Goal: Communication & Community: Answer question/provide support

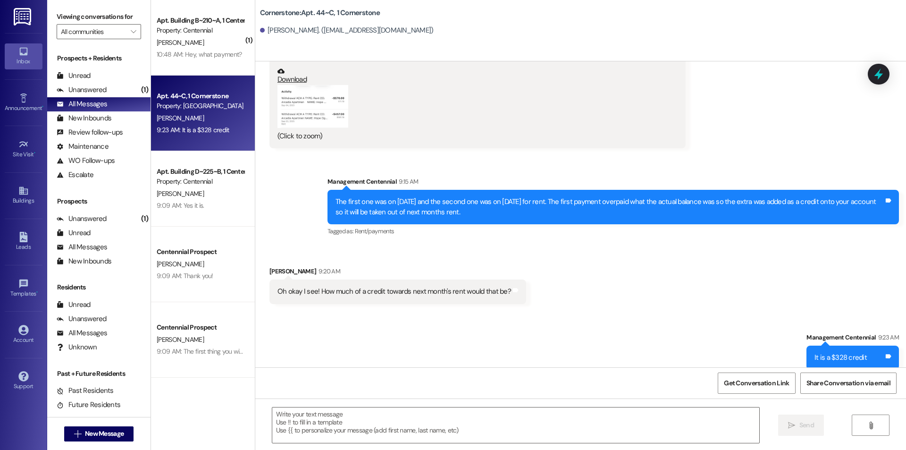
scroll to position [4203, 0]
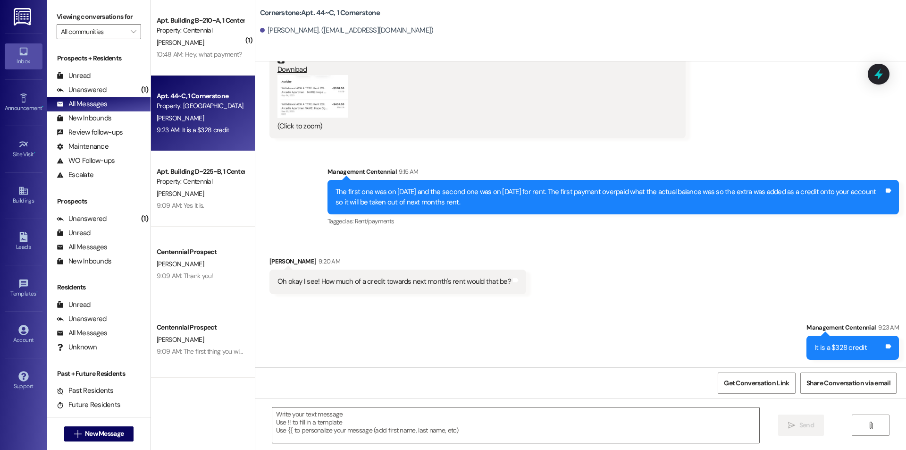
click at [177, 62] on div "Apt. Building B~210~A, 1 Centennial Property: Centennial B. Lint 10:48 AM: Hey,…" at bounding box center [203, 37] width 104 height 75
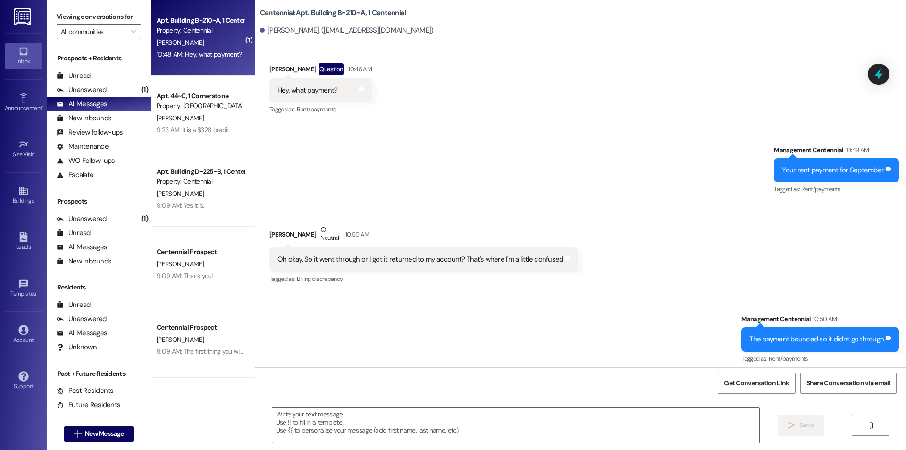
scroll to position [9066, 0]
click at [310, 421] on textarea at bounding box center [515, 424] width 487 height 35
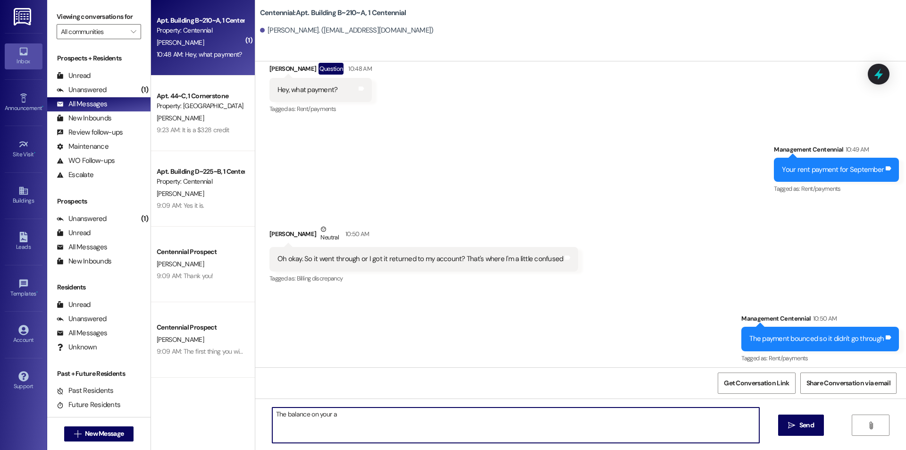
type textarea "The balance on your a"
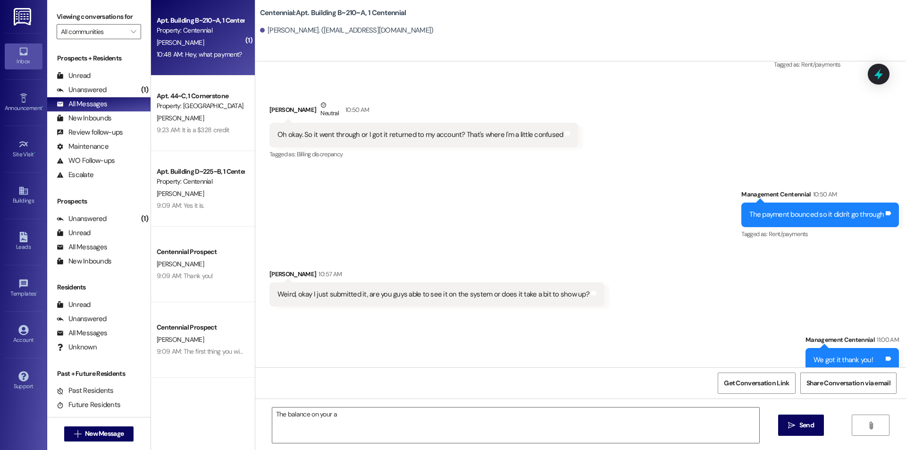
scroll to position [9197, 0]
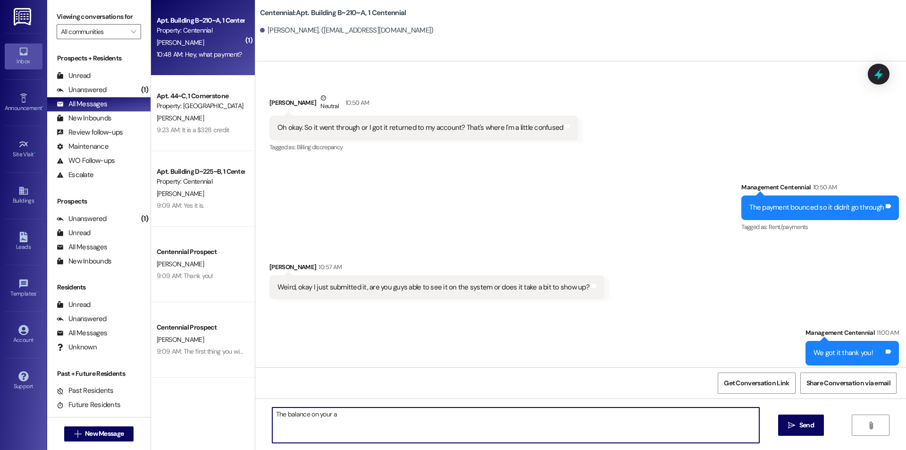
drag, startPoint x: 386, startPoint y: 408, endPoint x: 235, endPoint y: 391, distance: 151.9
click at [235, 391] on div "( 1 ) Apt. Building B~210~A, 1 Centennial Property: Centennial B. Lint 10:48 AM…" at bounding box center [528, 225] width 755 height 450
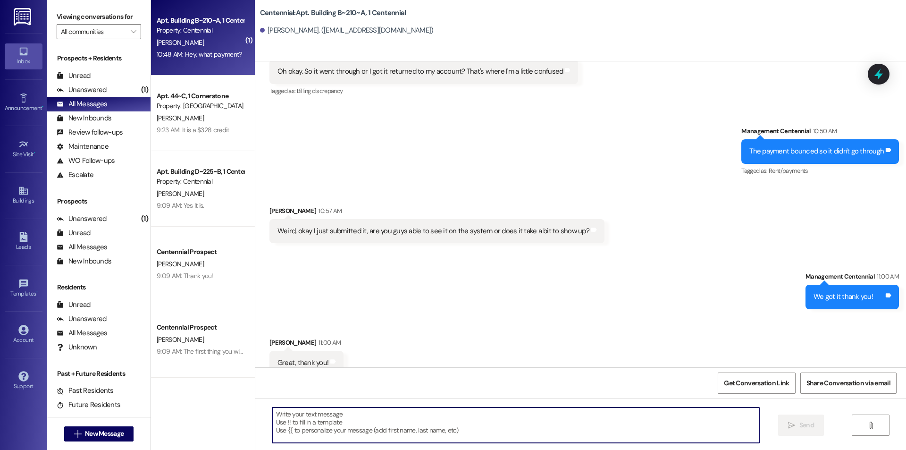
scroll to position [9263, 0]
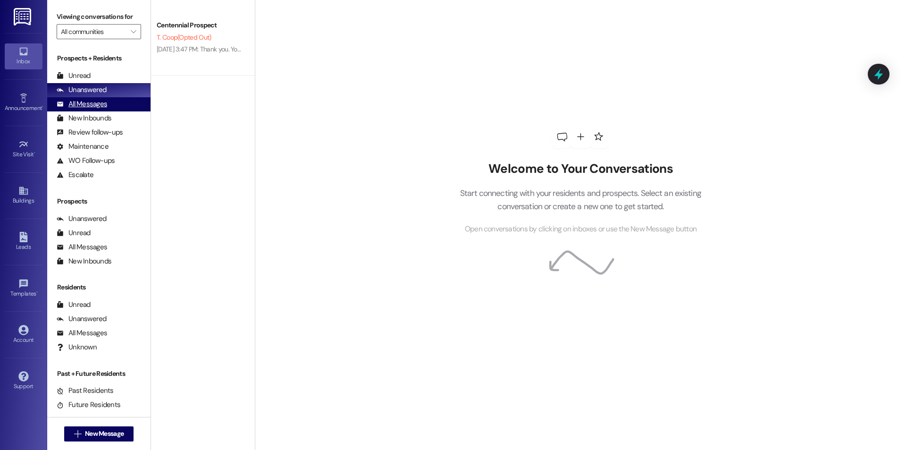
click at [107, 103] on div "All Messages (undefined)" at bounding box center [98, 104] width 103 height 14
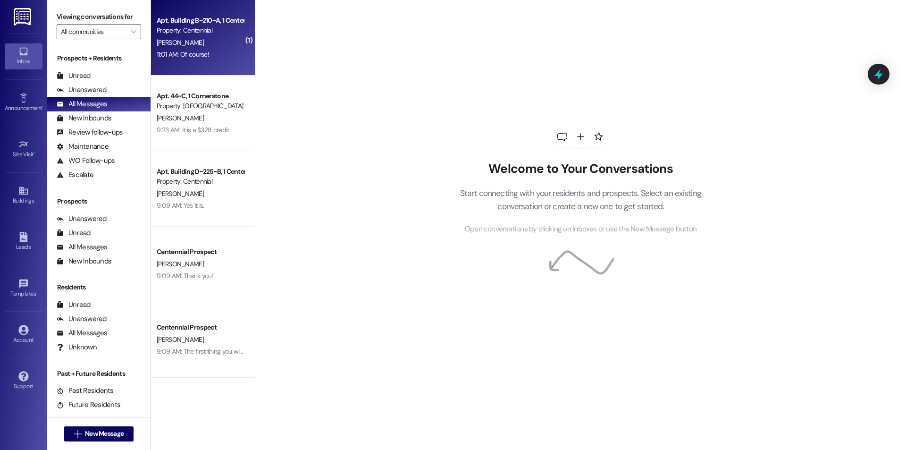
click at [231, 63] on div "Apt. Building B~210~A, 1 Centennial Property: Centennial B. Lint 11:01 AM: Of c…" at bounding box center [203, 37] width 104 height 75
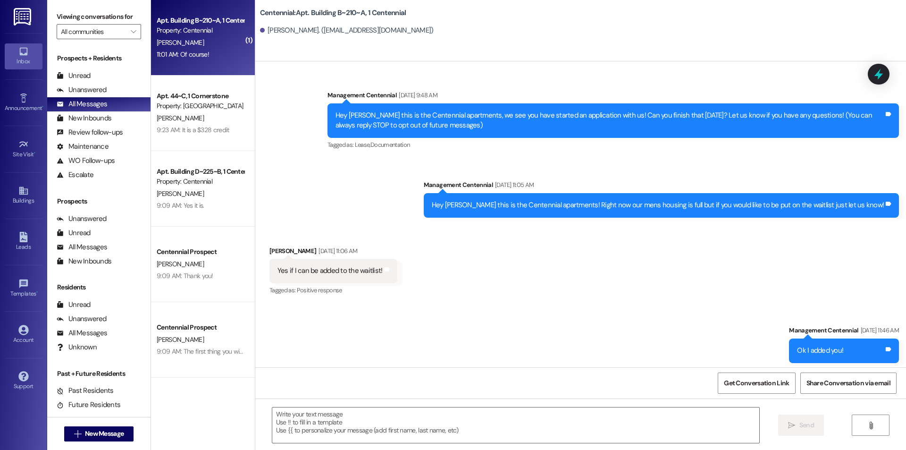
scroll to position [9301, 0]
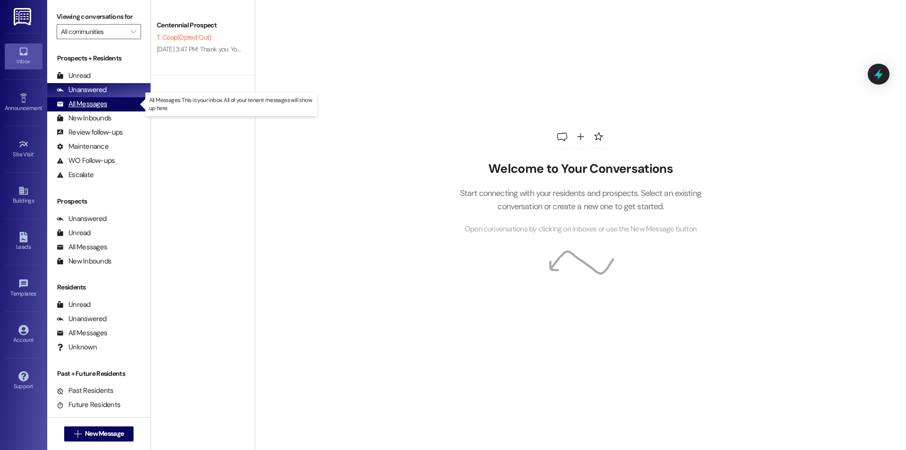
click at [78, 102] on div "All Messages" at bounding box center [82, 104] width 50 height 10
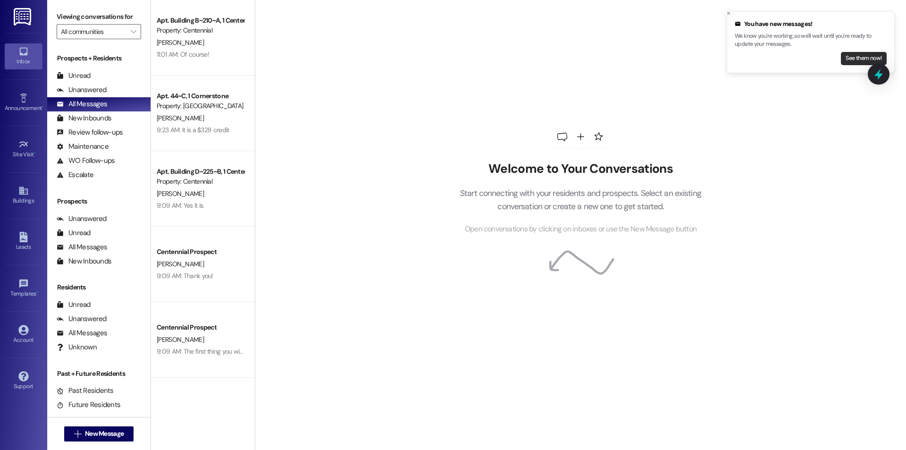
click at [845, 55] on button "See them now!" at bounding box center [864, 58] width 46 height 13
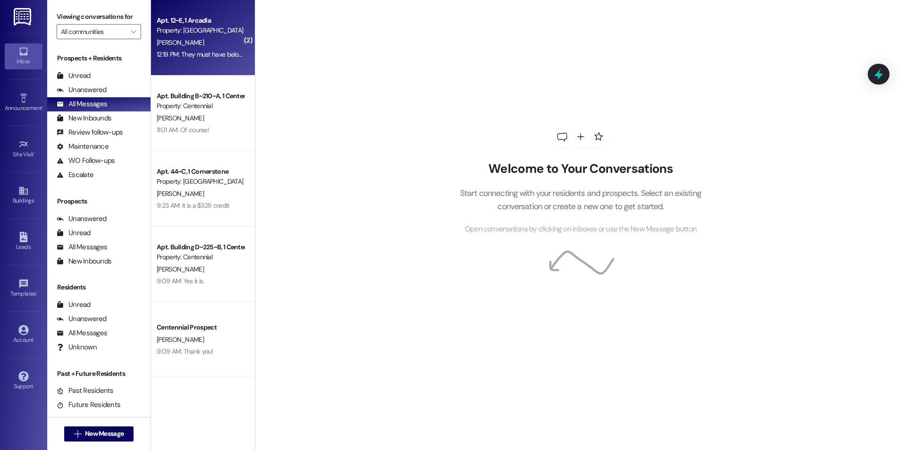
click at [230, 35] on div "Property: [GEOGRAPHIC_DATA]" at bounding box center [200, 30] width 87 height 10
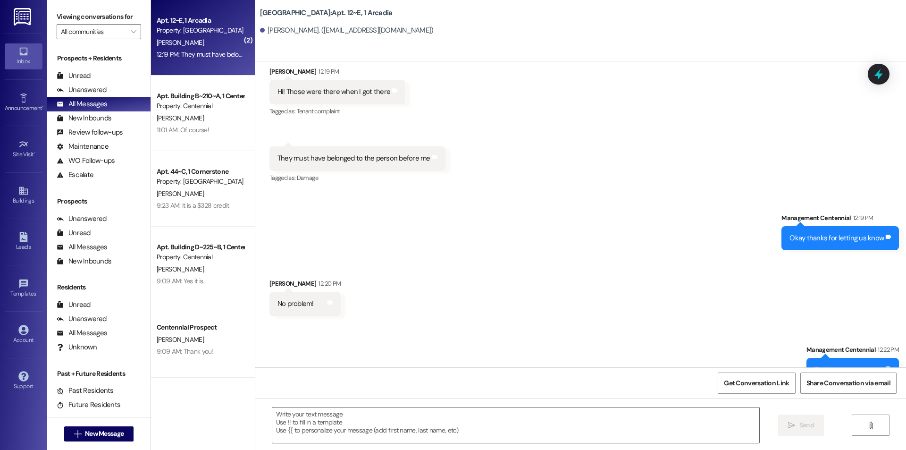
scroll to position [1243, 0]
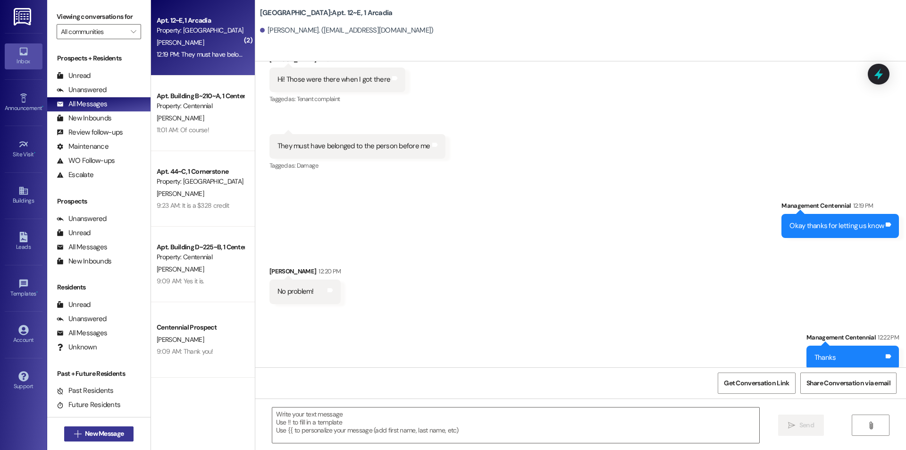
click at [125, 429] on button " New Message" at bounding box center [99, 433] width 70 height 15
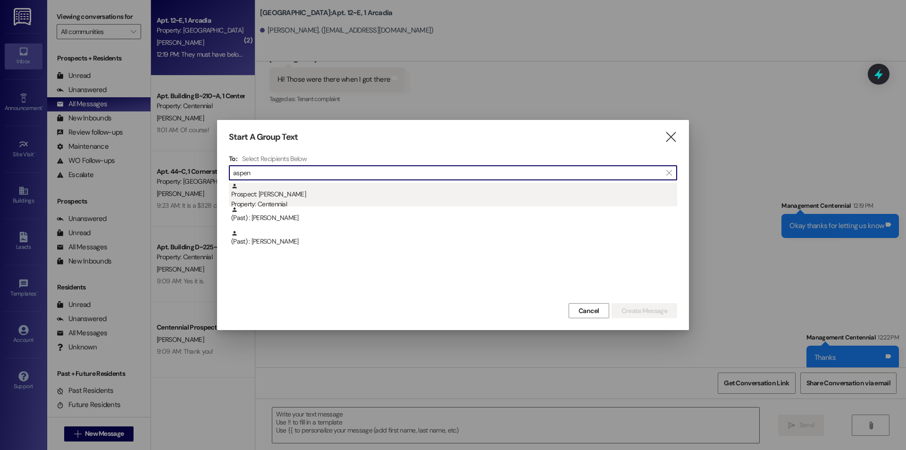
type input "aspen"
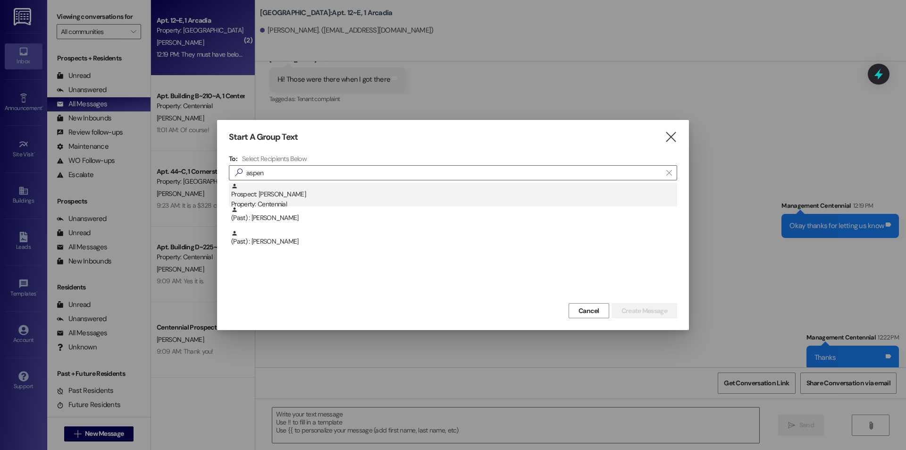
click at [301, 194] on div "Prospect: Aspen Nielsen Property: Centennial" at bounding box center [454, 196] width 446 height 27
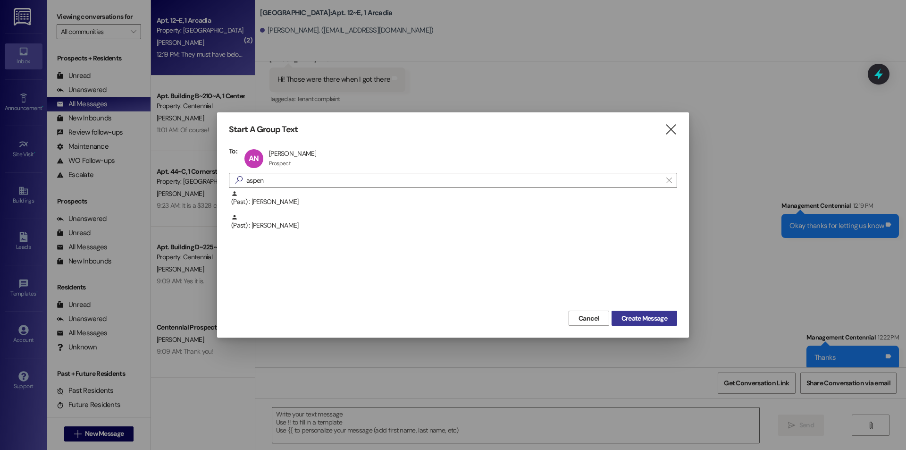
click at [631, 312] on button "Create Message" at bounding box center [644, 317] width 66 height 15
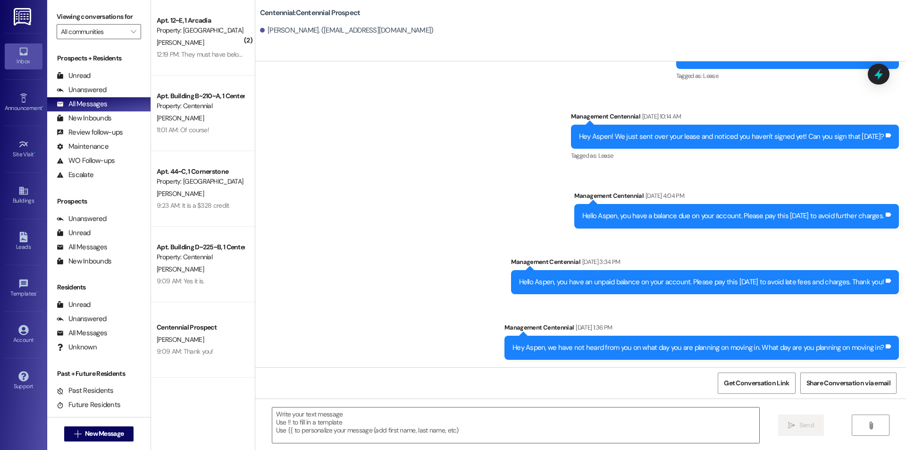
scroll to position [280, 0]
click at [534, 422] on textarea at bounding box center [515, 424] width 487 height 35
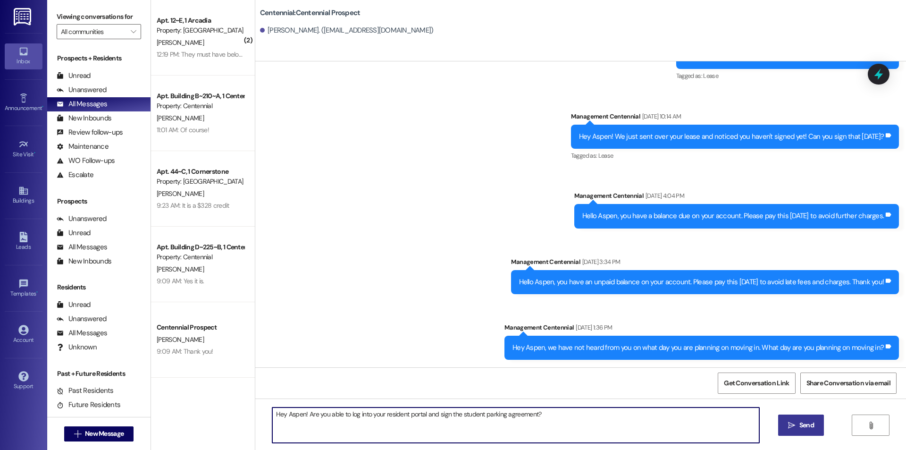
type textarea "Hey Aspen! Are you able to log into your resident portal and sign the student p…"
click at [798, 417] on button " Send" at bounding box center [801, 424] width 46 height 21
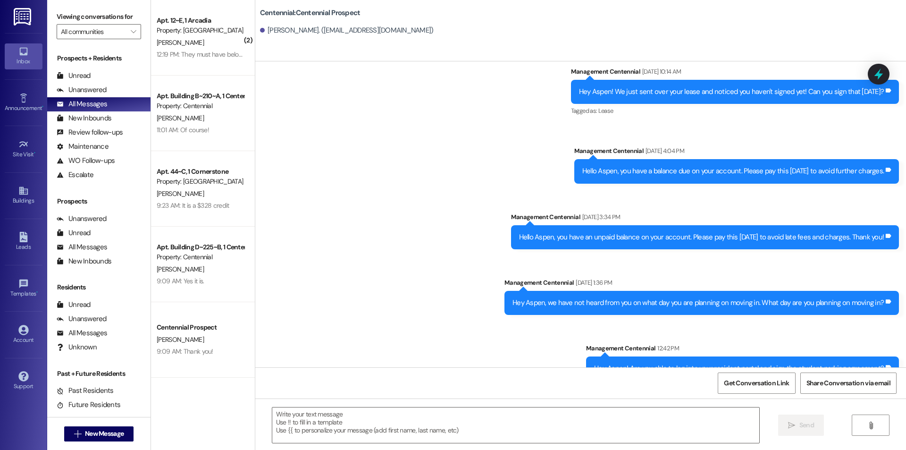
scroll to position [346, 0]
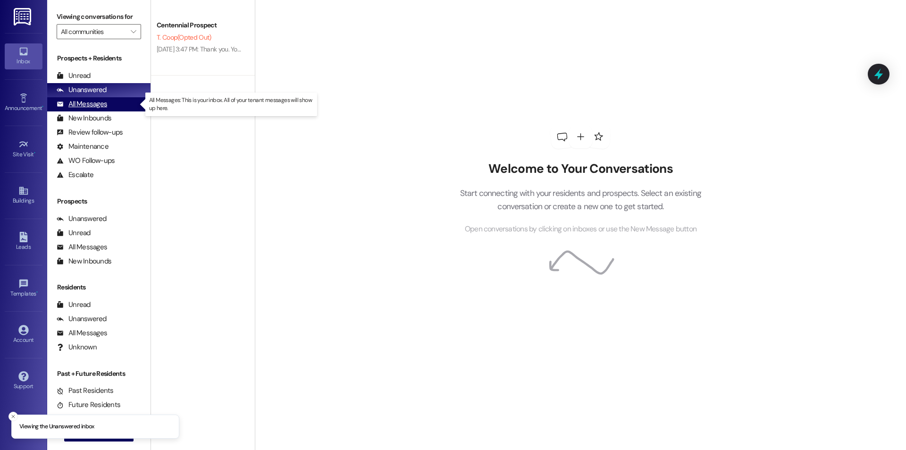
click at [82, 105] on div "All Messages" at bounding box center [82, 104] width 50 height 10
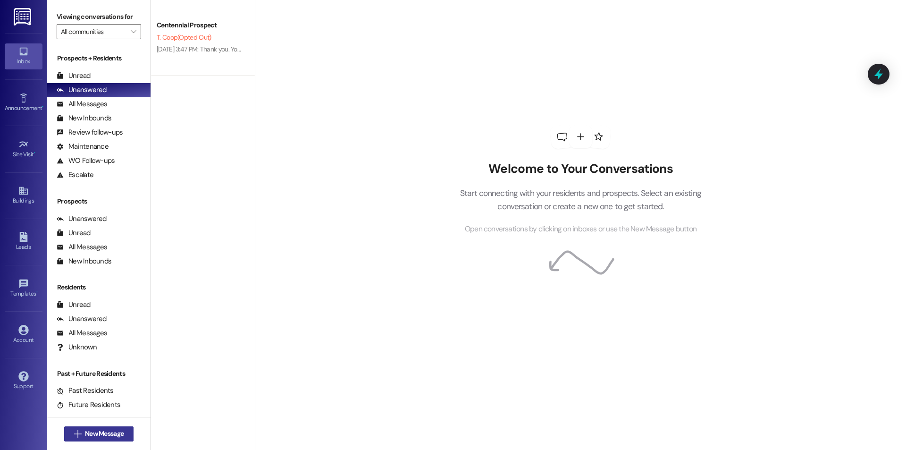
click at [99, 439] on button " New Message" at bounding box center [99, 433] width 70 height 15
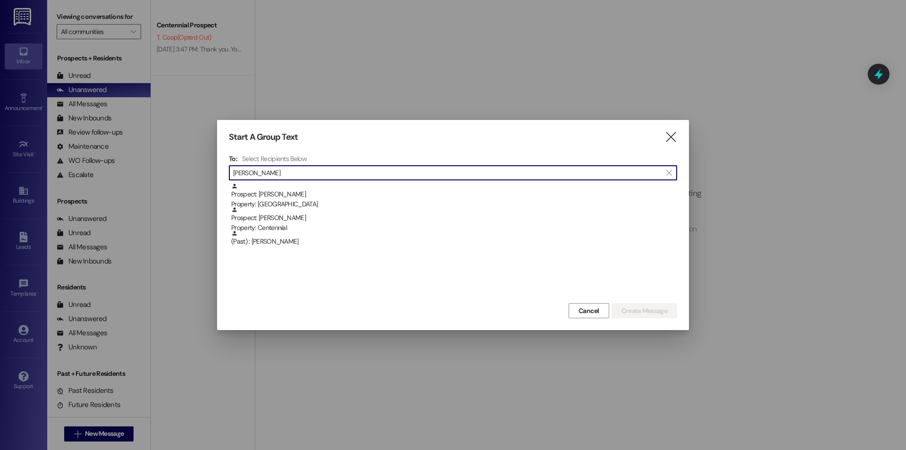
type input "[PERSON_NAME]"
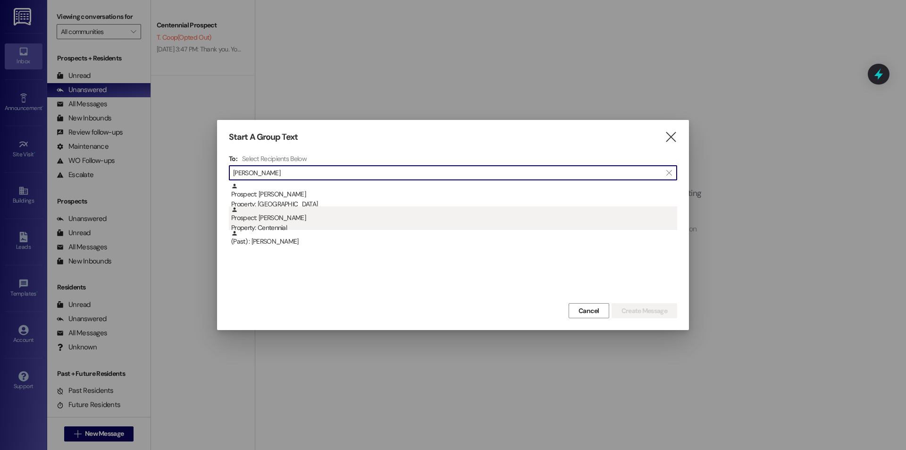
click at [351, 228] on div "Property: Centennial" at bounding box center [454, 228] width 446 height 10
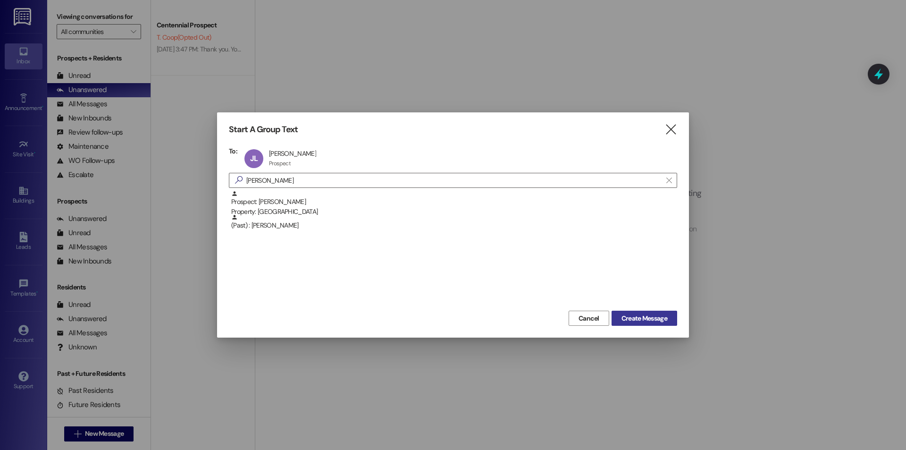
click at [652, 324] on button "Create Message" at bounding box center [644, 317] width 66 height 15
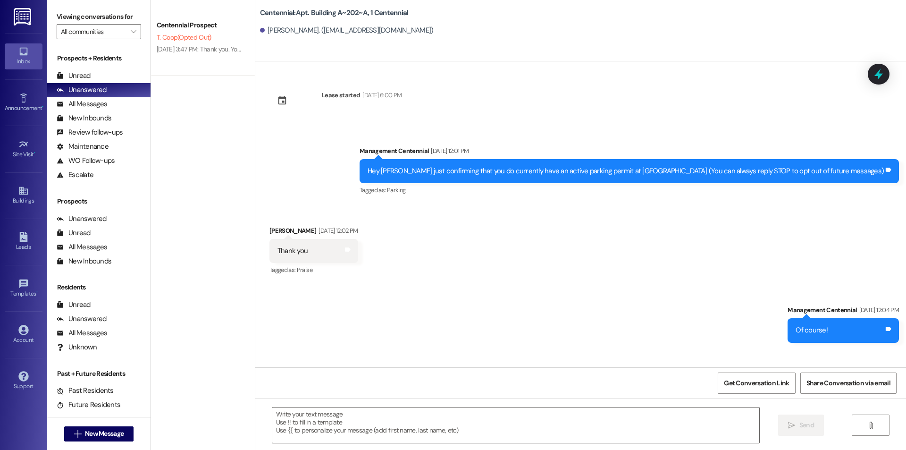
scroll to position [2576, 0]
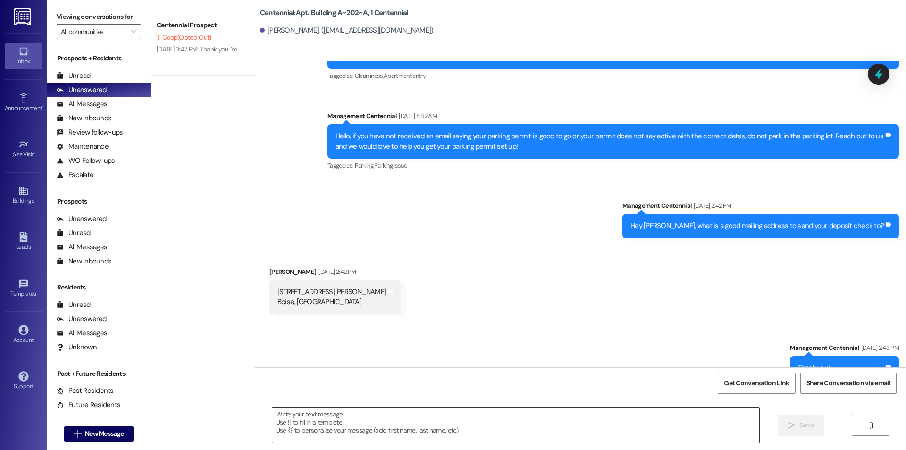
click at [308, 434] on textarea at bounding box center [515, 424] width 487 height 35
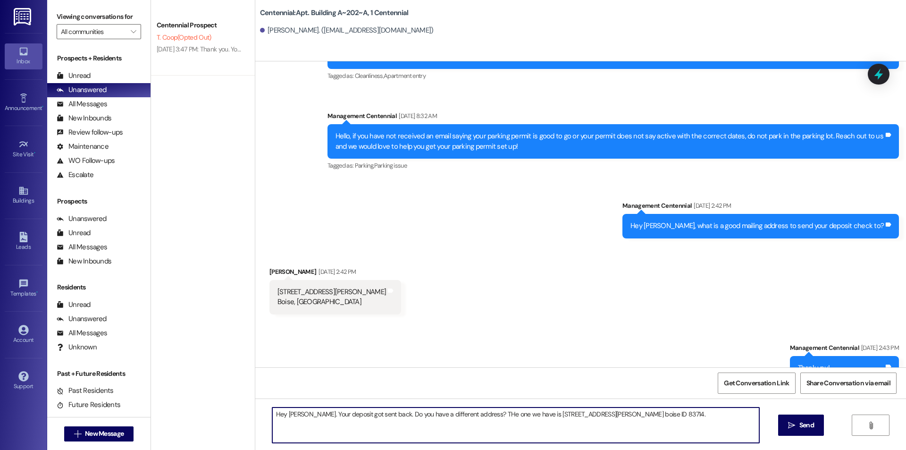
click at [475, 415] on textarea "Hey Jacob. Your deposit got sent back. Do you have a different address? THe one…" at bounding box center [515, 424] width 487 height 35
click at [541, 417] on textarea "Hey Jacob. Your deposit got sent back. Do you have a different address? The one…" at bounding box center [515, 424] width 487 height 35
type textarea "Hey [PERSON_NAME]. Your deposit got sent back. Do you have a different address?…"
click at [815, 420] on span "Send" at bounding box center [806, 425] width 18 height 10
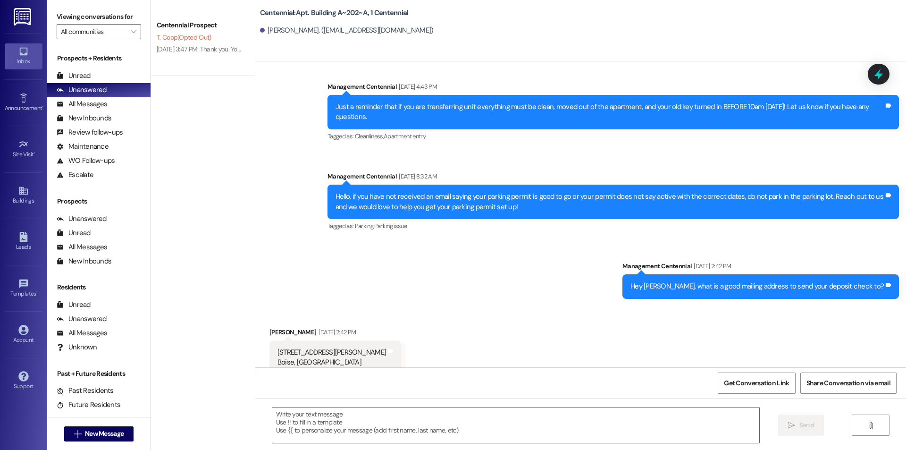
scroll to position [2642, 0]
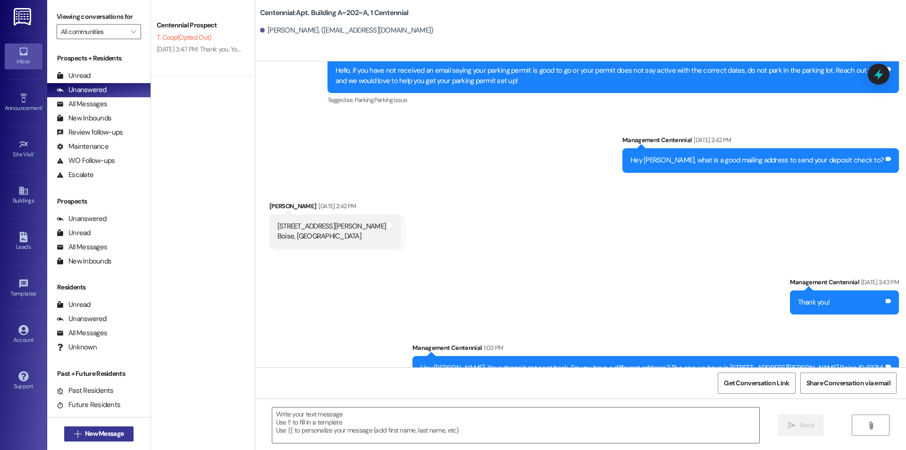
click at [112, 435] on span "New Message" at bounding box center [104, 433] width 39 height 10
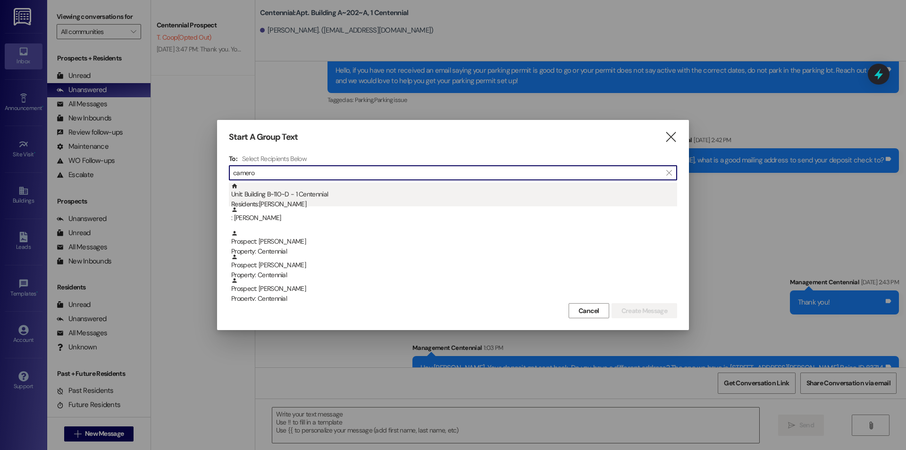
type input "camero"
click at [350, 194] on div "Unit: Building B~110~D - 1 Centennial Residents: Cameron Benson" at bounding box center [454, 196] width 446 height 27
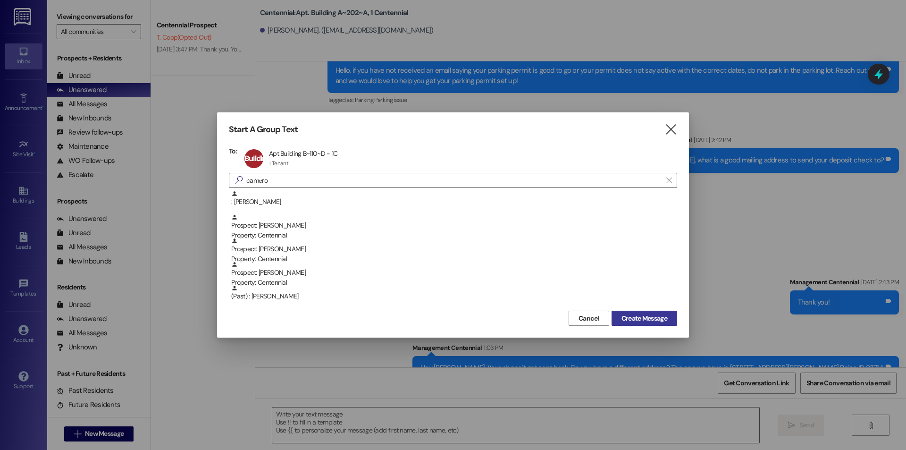
click at [651, 315] on span "Create Message" at bounding box center [644, 318] width 46 height 10
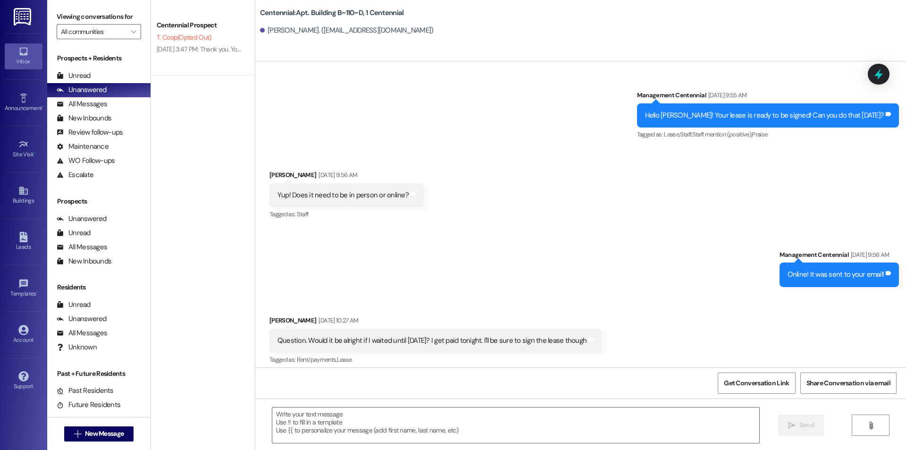
scroll to position [28931, 0]
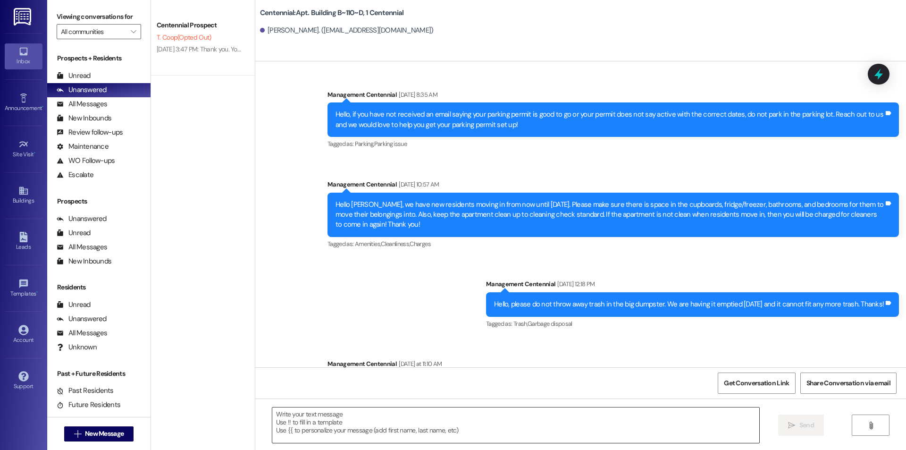
click at [534, 432] on textarea at bounding box center [515, 424] width 487 height 35
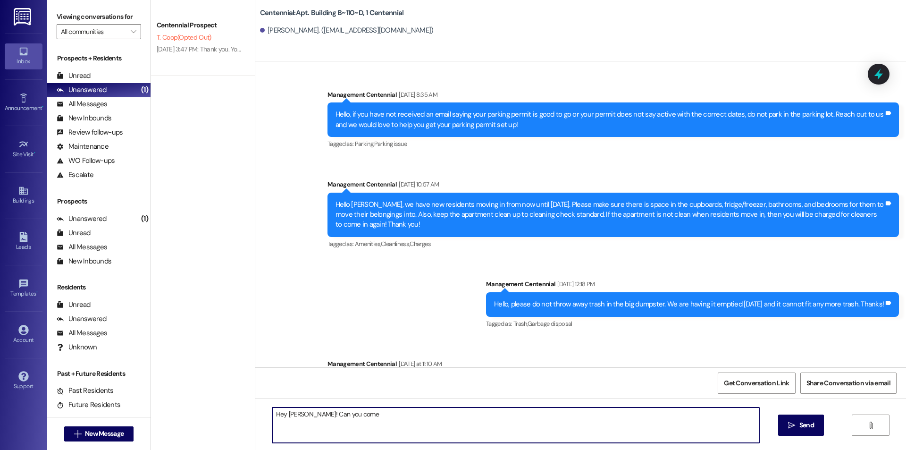
type textarea "Hey Cameron! Can you come"
drag, startPoint x: 315, startPoint y: 433, endPoint x: 68, endPoint y: 467, distance: 249.5
click at [68, 449] on html "Inbox Go to Inbox Announcement • Send A Text Announcement Site Visit • Go to Si…" at bounding box center [453, 225] width 906 height 450
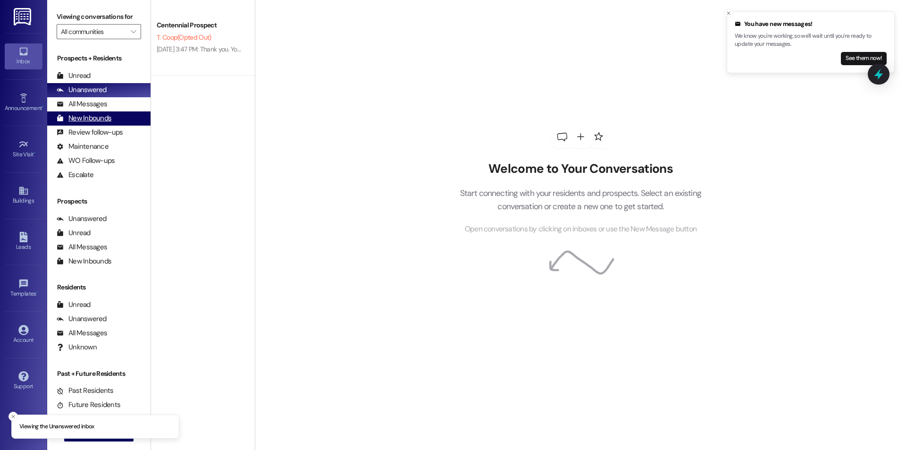
click at [119, 113] on div "New Inbounds (0)" at bounding box center [98, 118] width 103 height 14
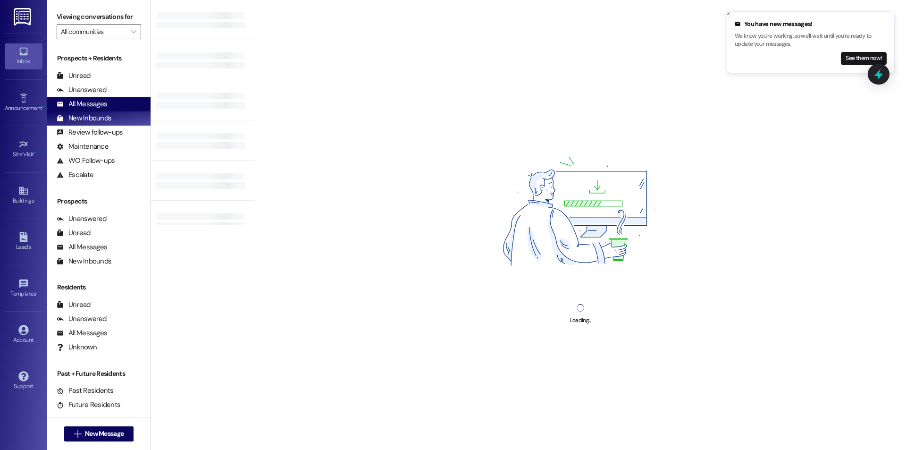
click at [115, 105] on div "All Messages (undefined)" at bounding box center [98, 104] width 103 height 14
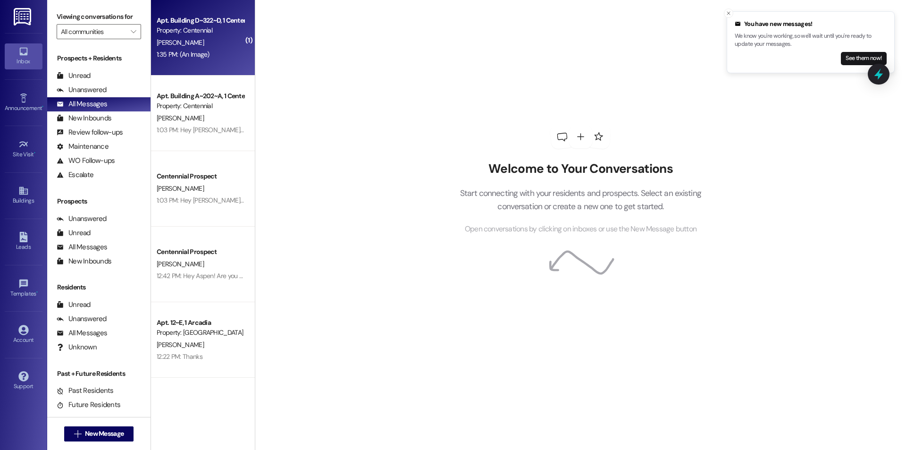
click at [216, 37] on div "[PERSON_NAME]" at bounding box center [200, 43] width 89 height 12
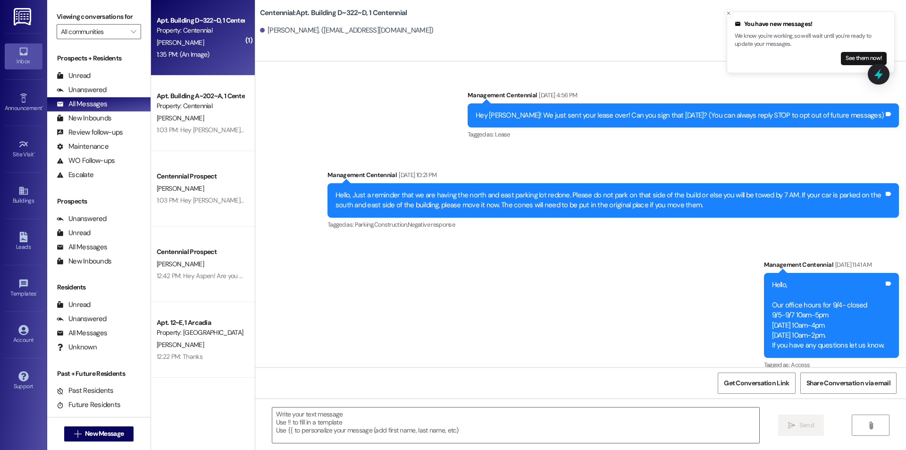
scroll to position [22040, 0]
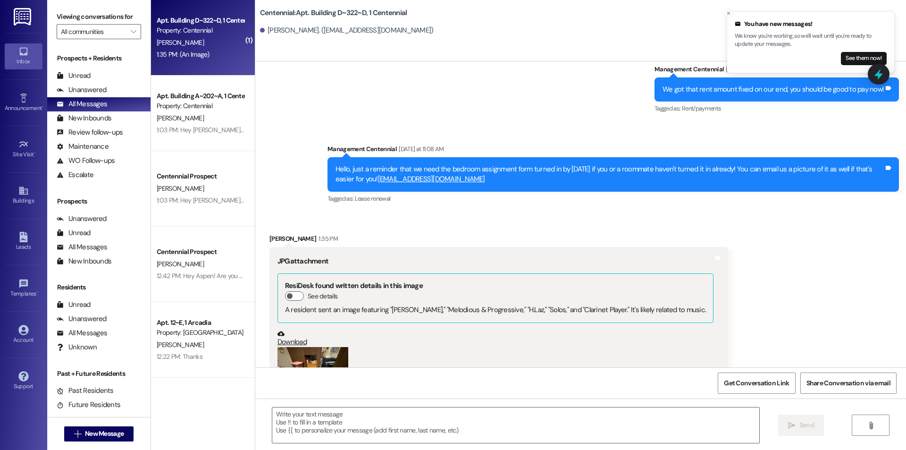
click at [311, 347] on button "Zoom image" at bounding box center [312, 373] width 71 height 53
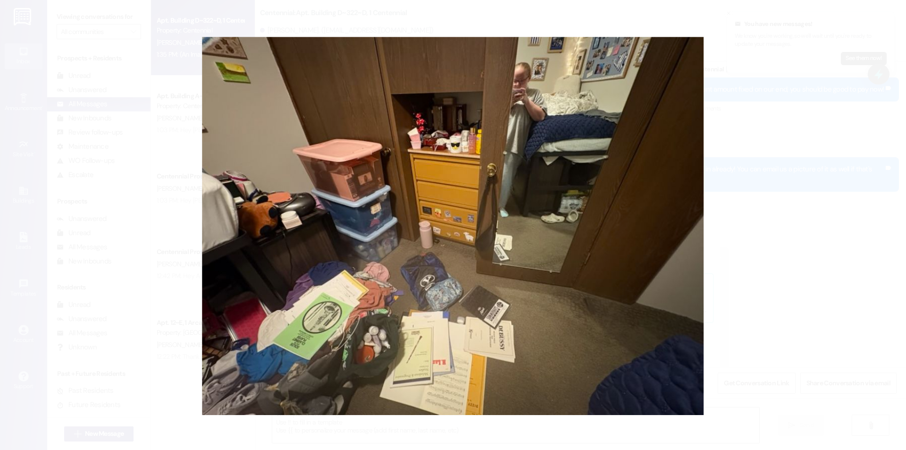
click at [804, 186] on button "Unzoom image" at bounding box center [453, 225] width 906 height 450
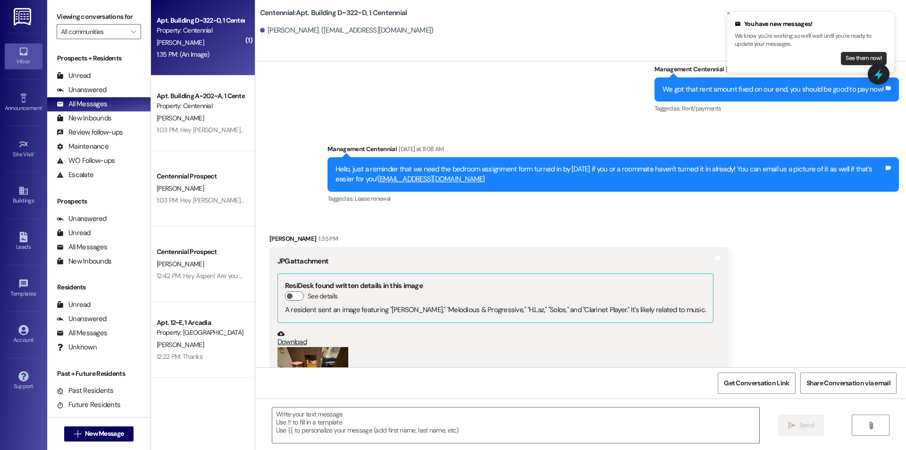
click at [845, 59] on button "See them now!" at bounding box center [864, 58] width 46 height 13
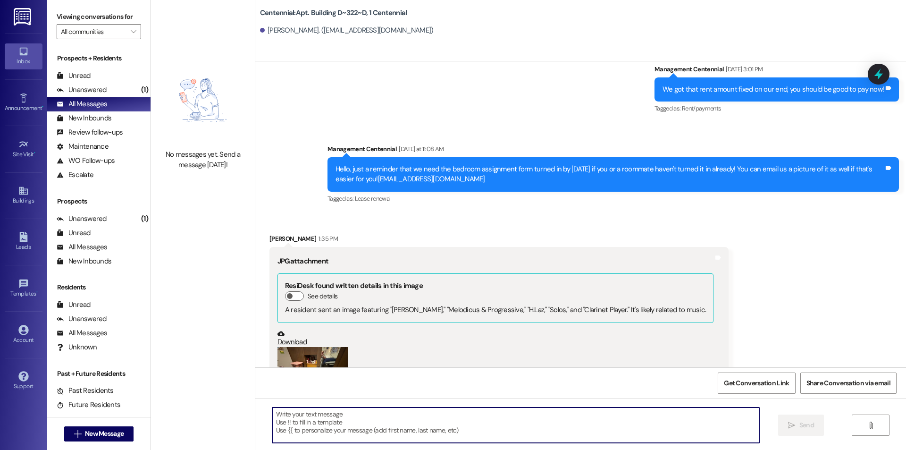
click at [300, 415] on textarea at bounding box center [515, 424] width 487 height 35
type textarea "Thank you!"
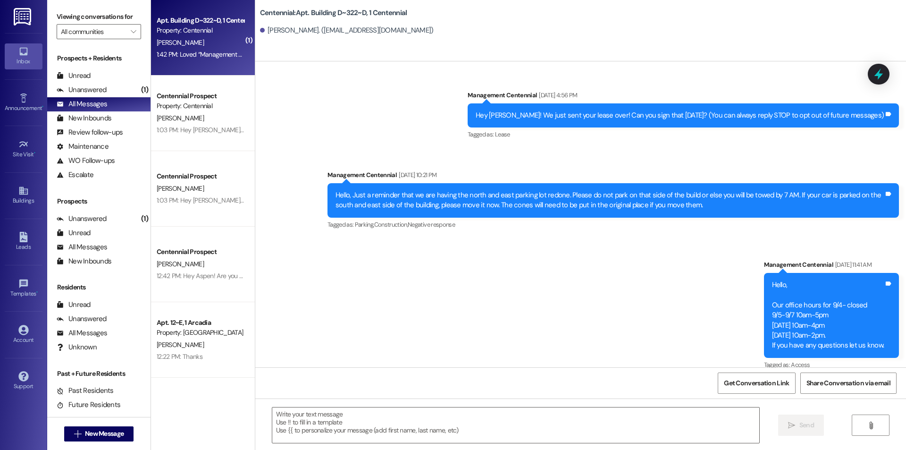
scroll to position [22185, 0]
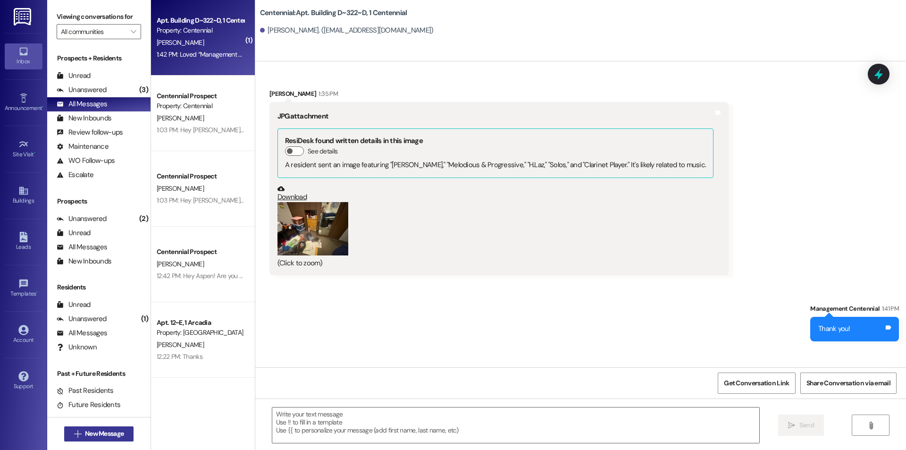
click at [114, 430] on span "New Message" at bounding box center [104, 433] width 39 height 10
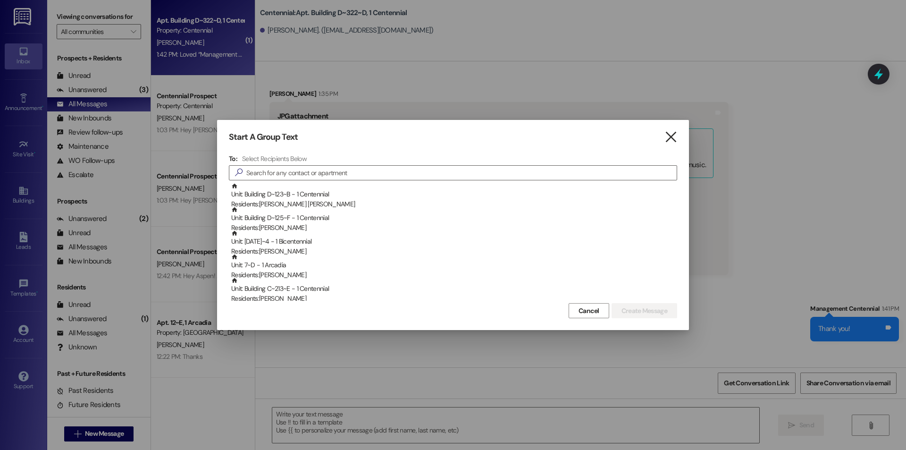
click at [672, 134] on icon "" at bounding box center [670, 137] width 13 height 10
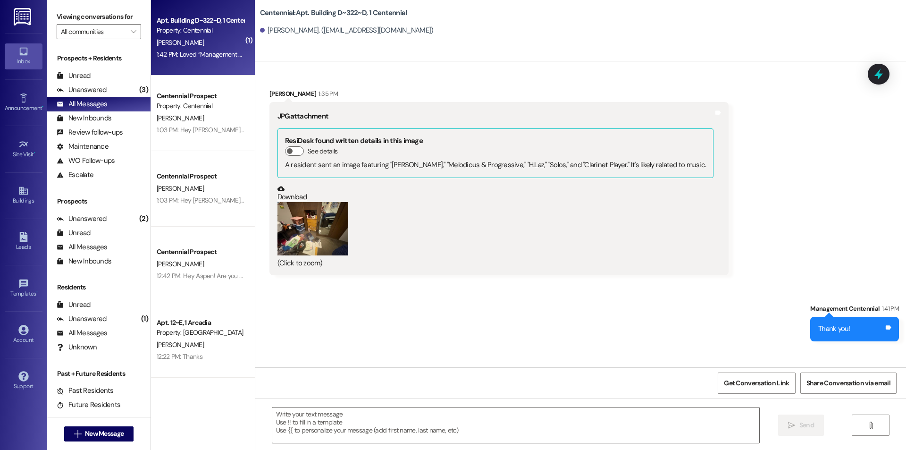
click at [325, 202] on button "Zoom image" at bounding box center [312, 228] width 71 height 53
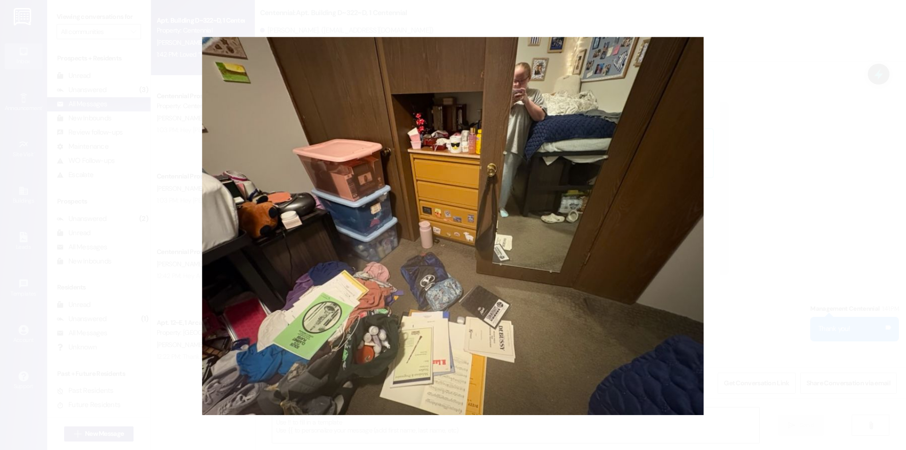
click at [819, 23] on button "Unzoom image" at bounding box center [453, 225] width 906 height 450
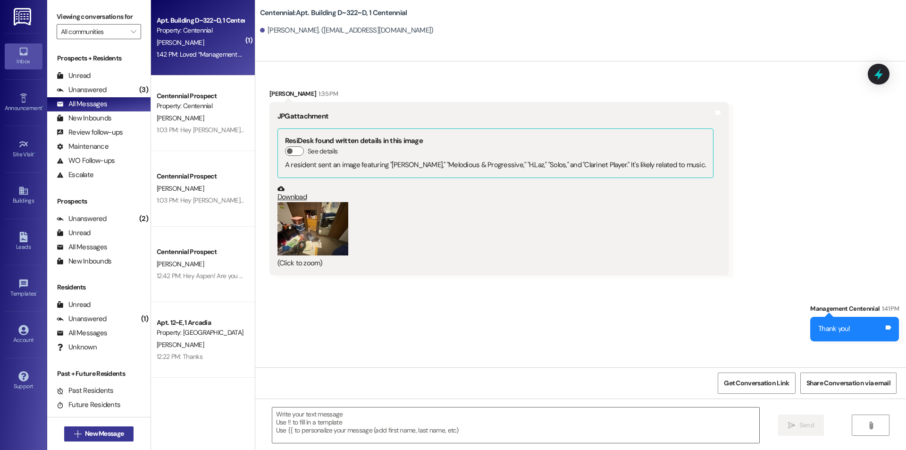
click at [92, 433] on span "New Message" at bounding box center [104, 433] width 39 height 10
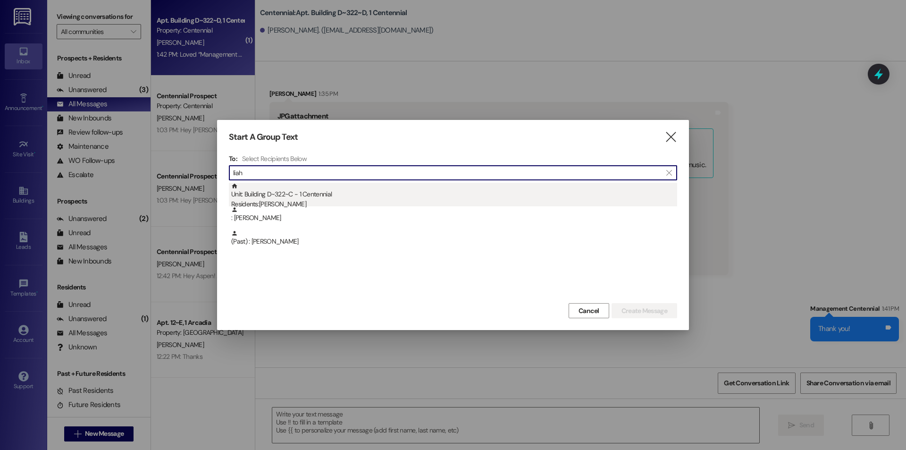
type input "liah"
click at [350, 197] on div "Unit: Building D~322~C - 1 Centennial Residents: Liah Meredith" at bounding box center [454, 196] width 446 height 27
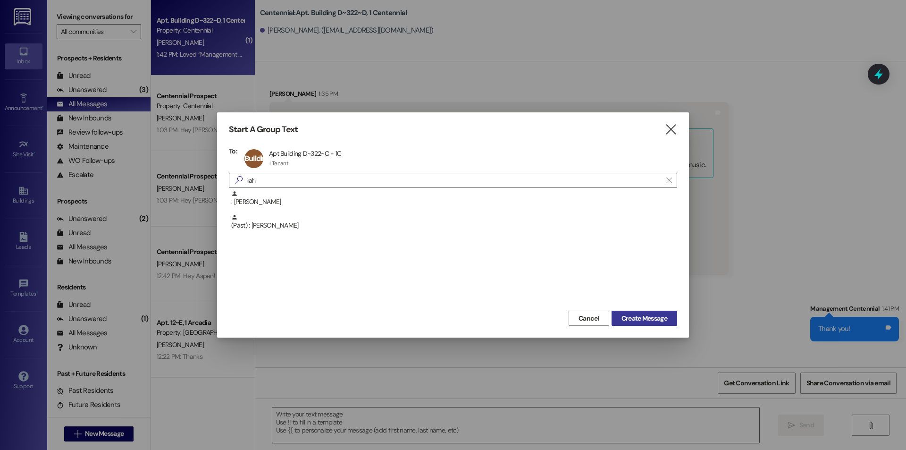
click at [658, 318] on span "Create Message" at bounding box center [644, 318] width 46 height 10
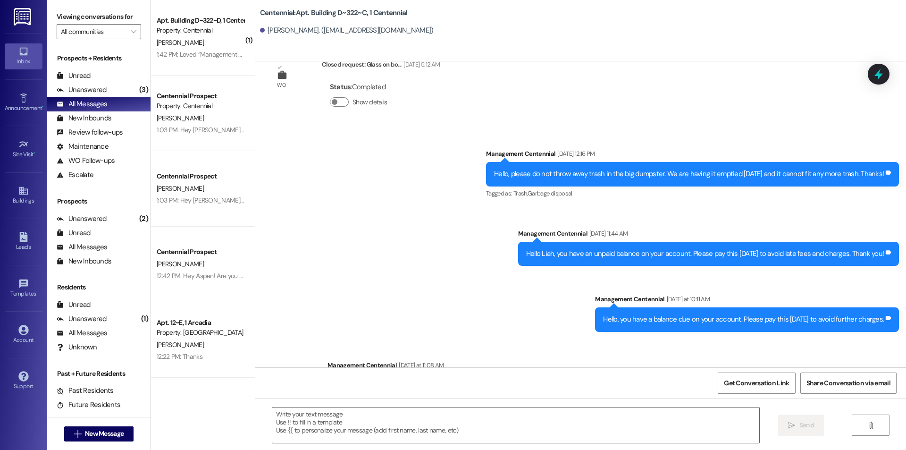
scroll to position [21336, 0]
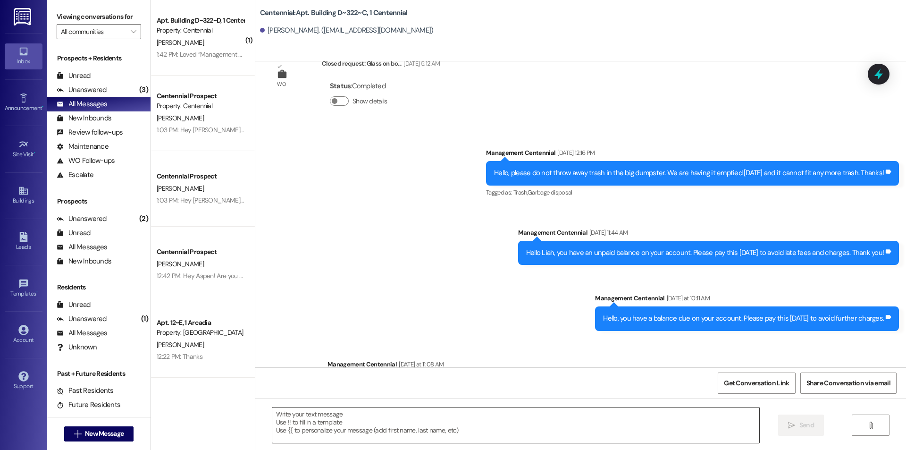
click at [369, 434] on textarea at bounding box center [515, 424] width 487 height 35
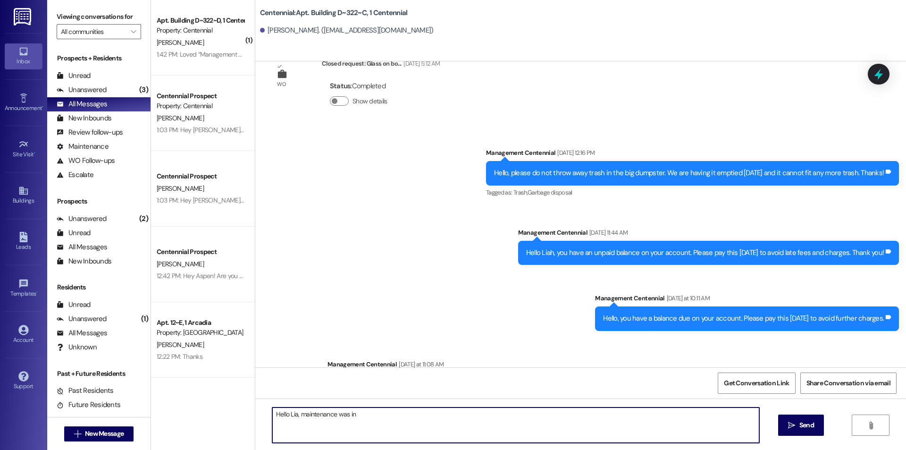
click at [292, 414] on textarea "Hello Lia, maintenance was in" at bounding box center [515, 424] width 487 height 35
click at [362, 416] on textarea "Hello Liah, maintenance was in" at bounding box center [515, 424] width 487 height 35
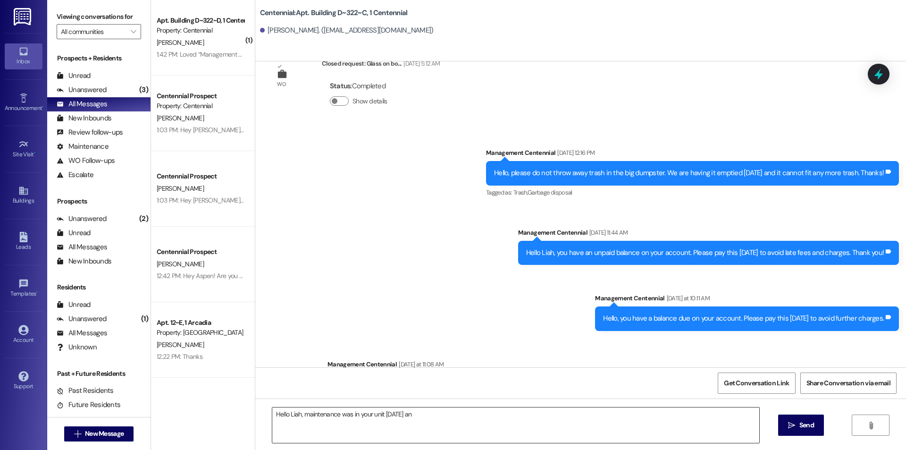
click at [442, 416] on textarea "Hello Liah, maintenance was in your unit today an" at bounding box center [515, 424] width 487 height 35
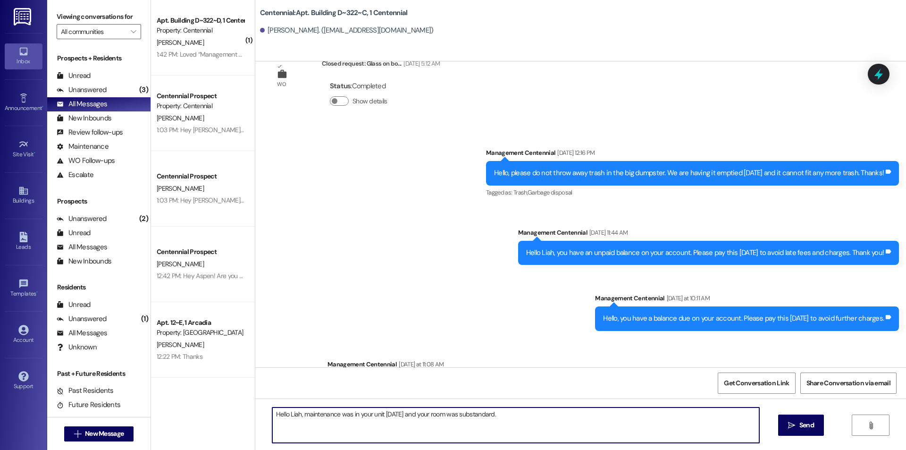
click at [500, 411] on textarea "Hello Liah, maintenance was in your unit today and your room was substandard." at bounding box center [515, 424] width 487 height 35
click at [732, 418] on textarea "Hello Liah, maintenance was in your unit today and your room was substandard. P…" at bounding box center [515, 424] width 487 height 35
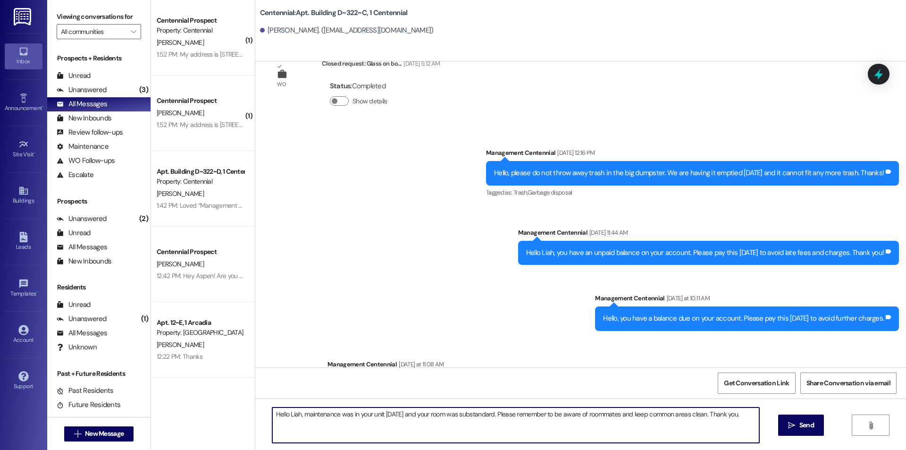
drag, startPoint x: 738, startPoint y: 414, endPoint x: 265, endPoint y: 396, distance: 473.5
click at [258, 396] on div "Sent via SMS Management Centennial Mar 22, 2023 at 3:37 PM Hello, could we get …" at bounding box center [580, 286] width 650 height 450
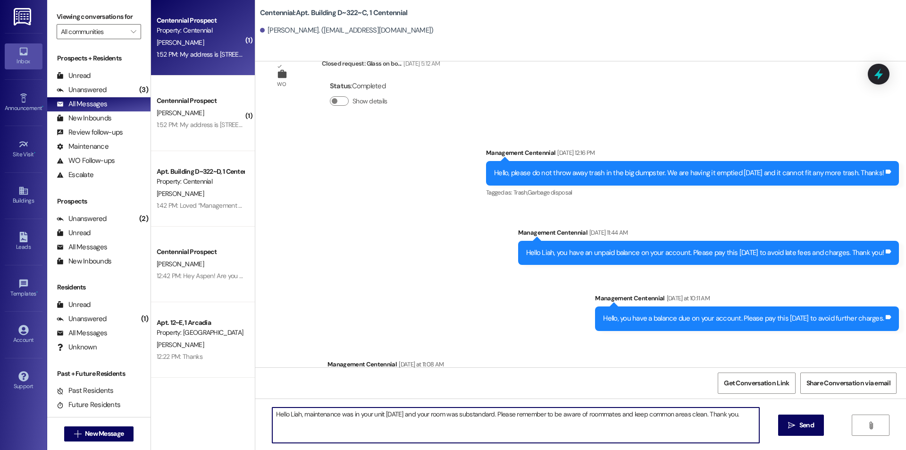
type textarea "Hello Liah, maintenance was in your unit today and your room was substandard. P…"
click at [199, 47] on div "J. Lea" at bounding box center [200, 43] width 89 height 12
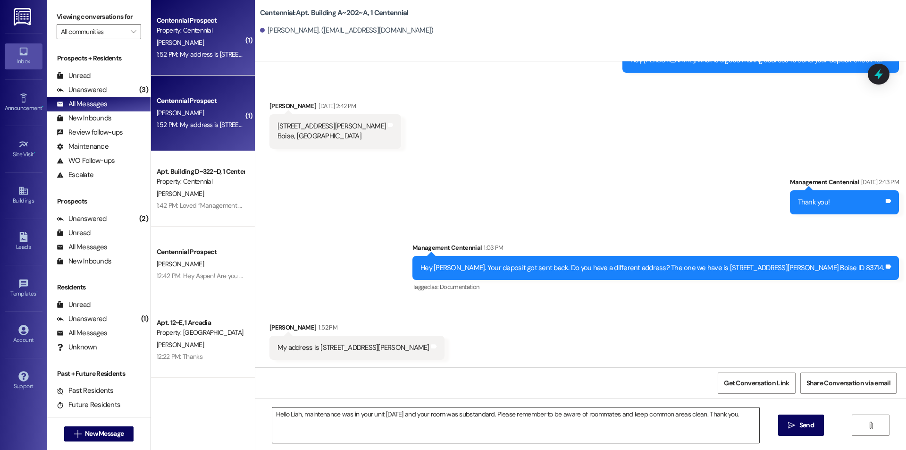
scroll to position [2722, 0]
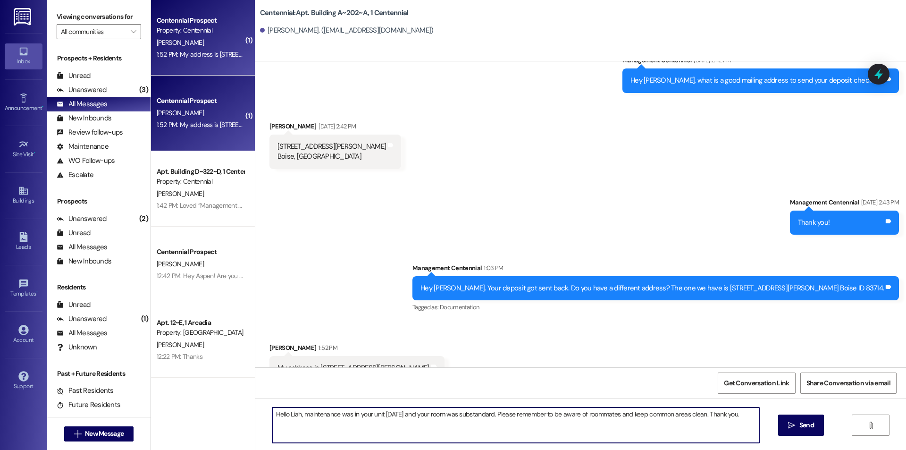
drag, startPoint x: 738, startPoint y: 422, endPoint x: 235, endPoint y: 400, distance: 503.3
click at [235, 400] on div "( 1 ) Centennial Prospect Property: Centennial J. Lea 1:52 PM: My address is 83…" at bounding box center [528, 225] width 755 height 450
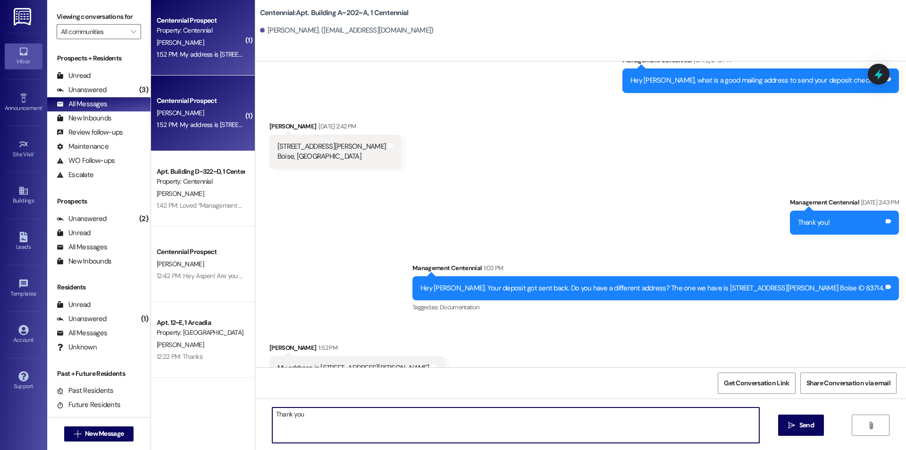
type textarea "Thank you!"
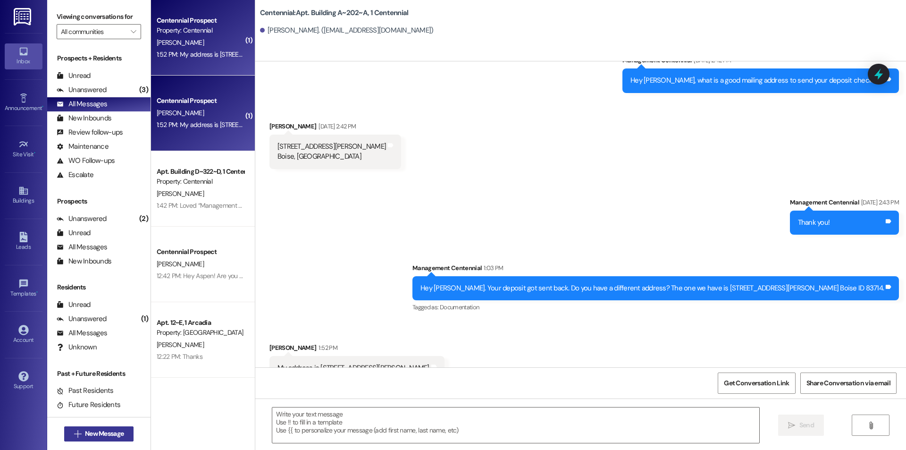
click at [72, 433] on span " New Message" at bounding box center [99, 433] width 54 height 10
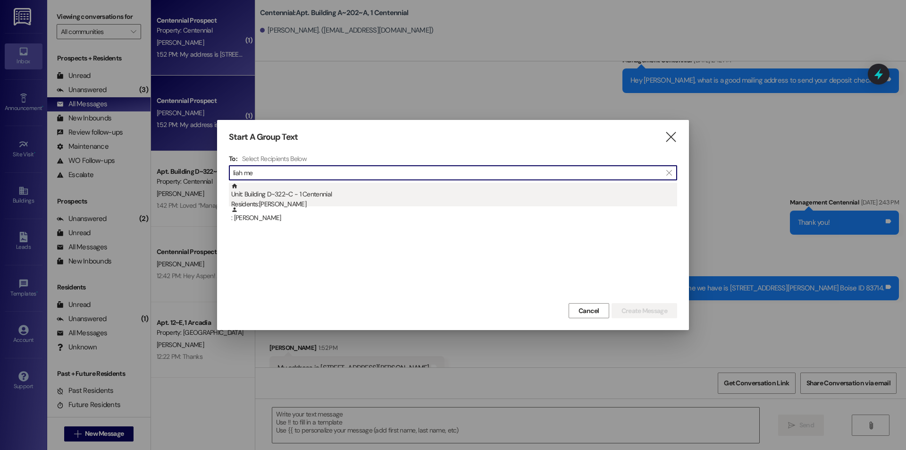
type input "liah me"
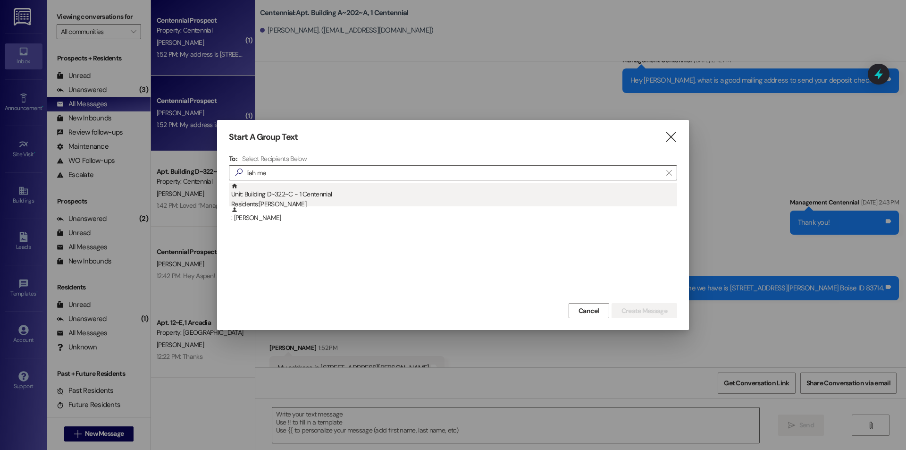
click at [466, 199] on div "Residents: Liah Meredith" at bounding box center [454, 204] width 446 height 10
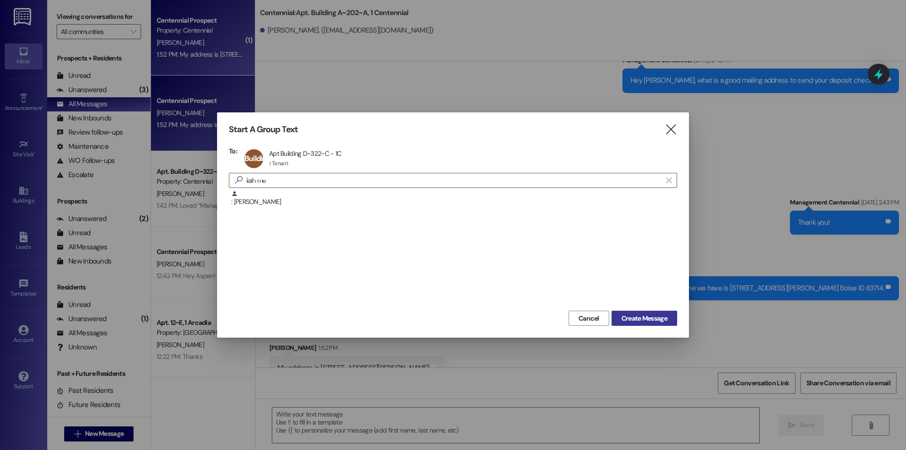
click at [631, 322] on span "Create Message" at bounding box center [644, 318] width 46 height 10
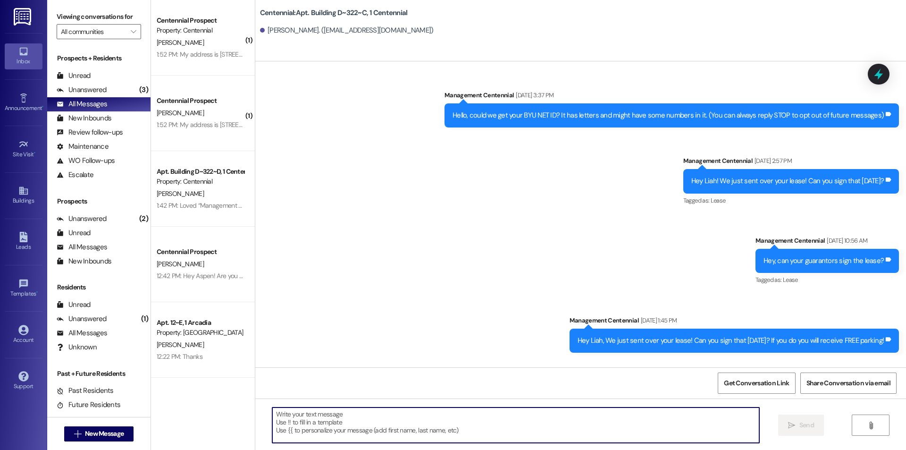
scroll to position [21336, 0]
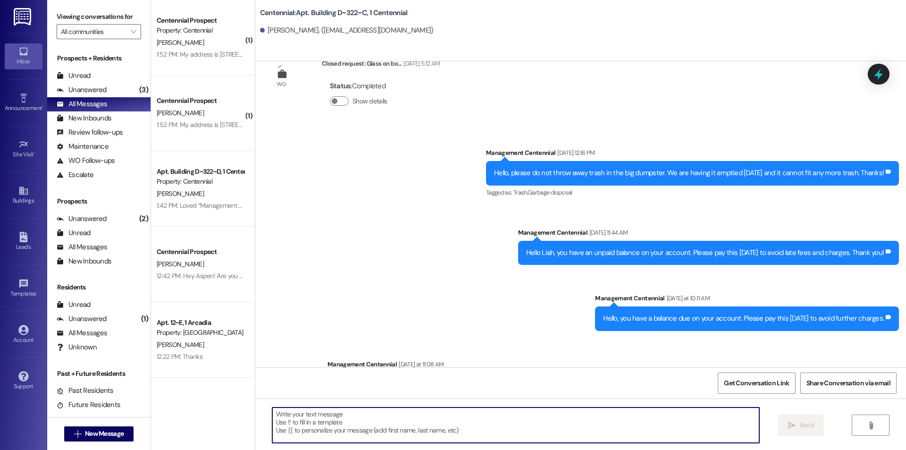
paste textarea "Hello Liah, maintenance was in your unit today and your room was substandard. P…"
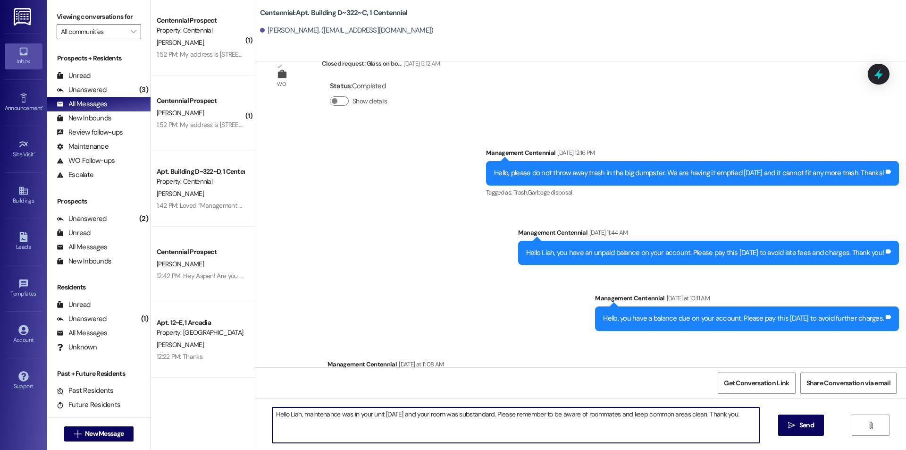
type textarea "Hello Liah, maintenance was in your unit today and your room was substandard. P…"
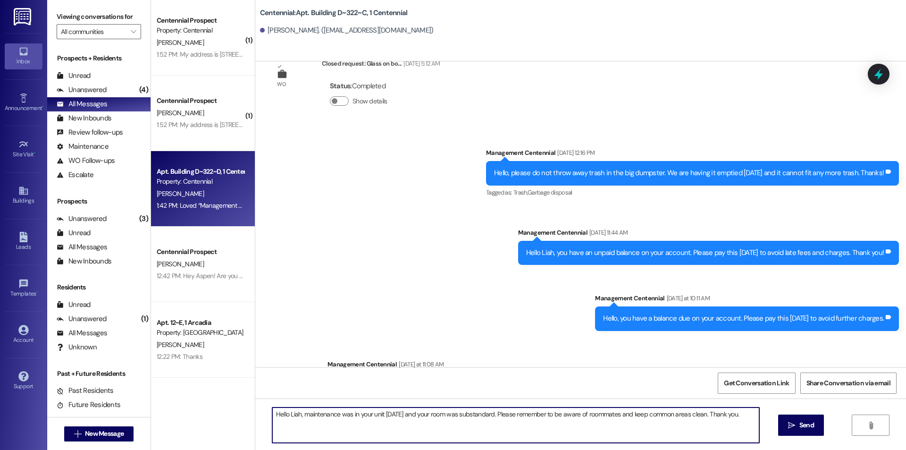
click at [208, 179] on div "Property: Centennial" at bounding box center [200, 181] width 87 height 10
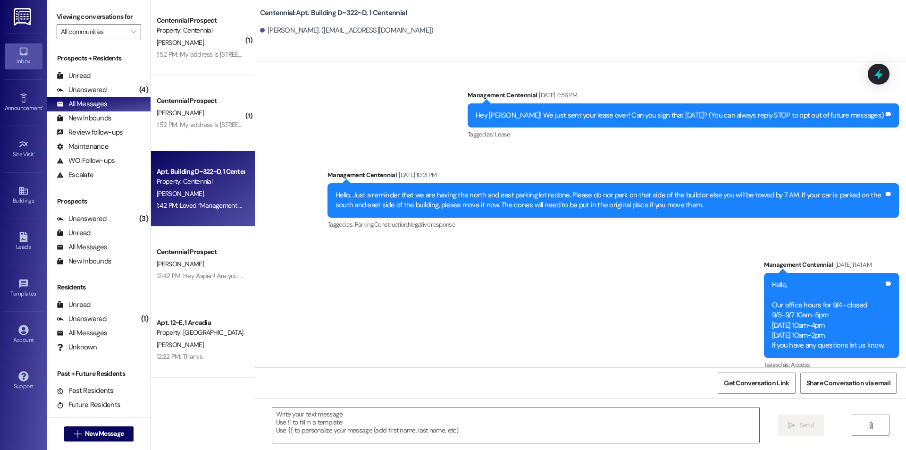
scroll to position [22185, 0]
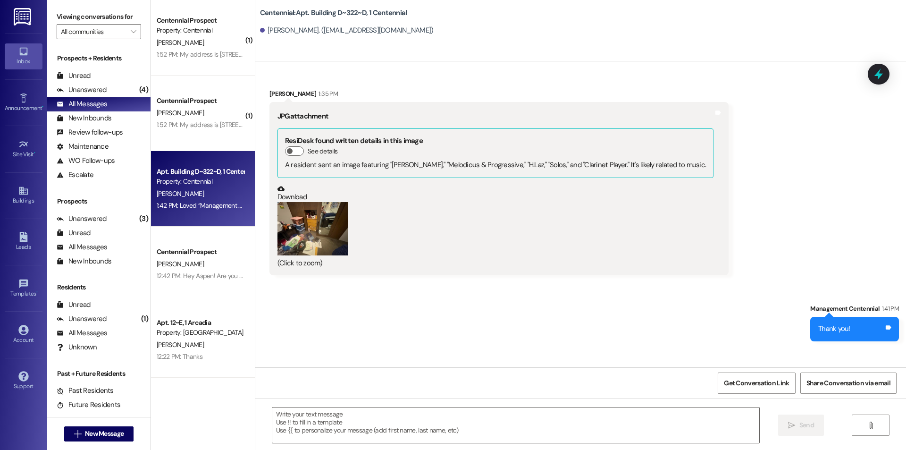
click at [302, 202] on button "Zoom image" at bounding box center [312, 228] width 71 height 53
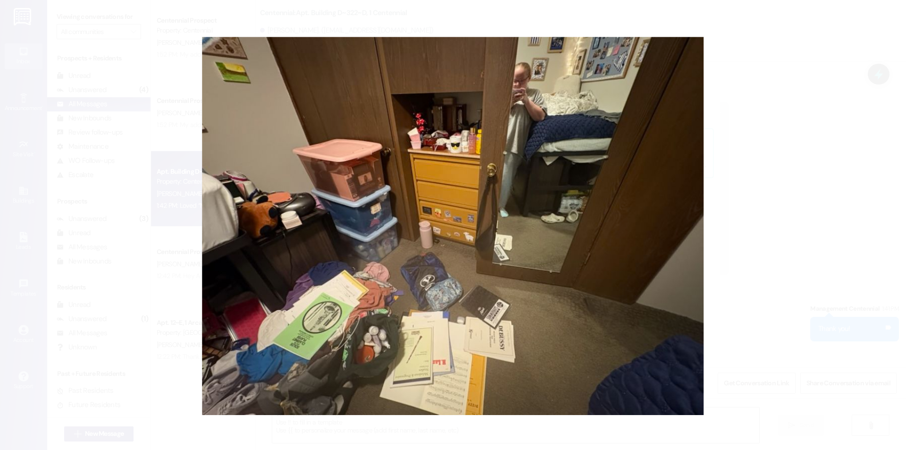
click at [169, 97] on button "Unzoom image" at bounding box center [453, 225] width 906 height 450
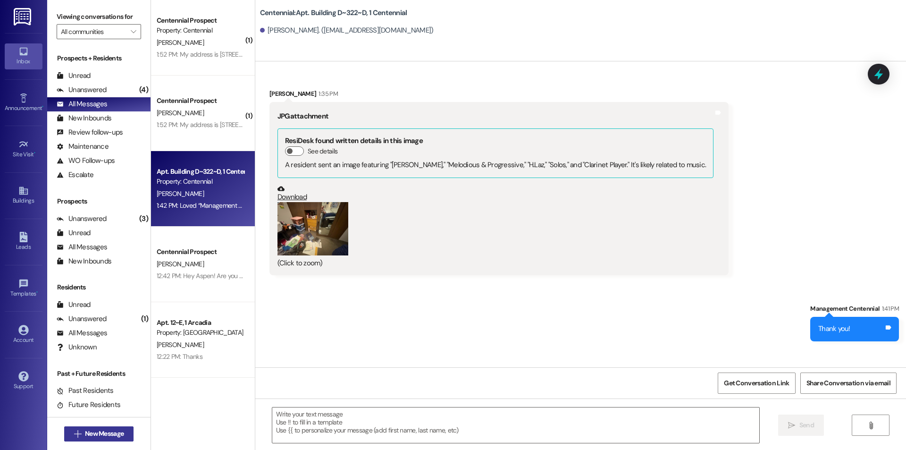
click at [85, 429] on span "New Message" at bounding box center [104, 433] width 39 height 10
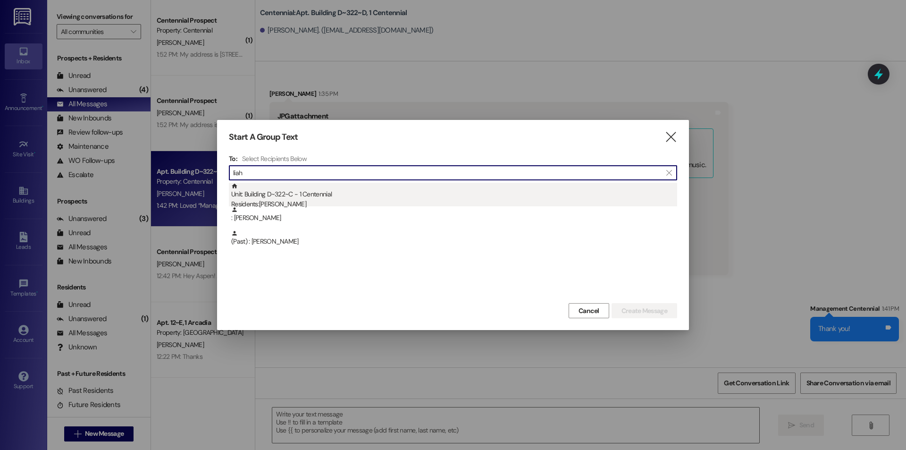
type input "liah"
click at [281, 193] on div "Unit: Building D~322~C - 1 Centennial Residents: Liah Meredith" at bounding box center [454, 196] width 446 height 27
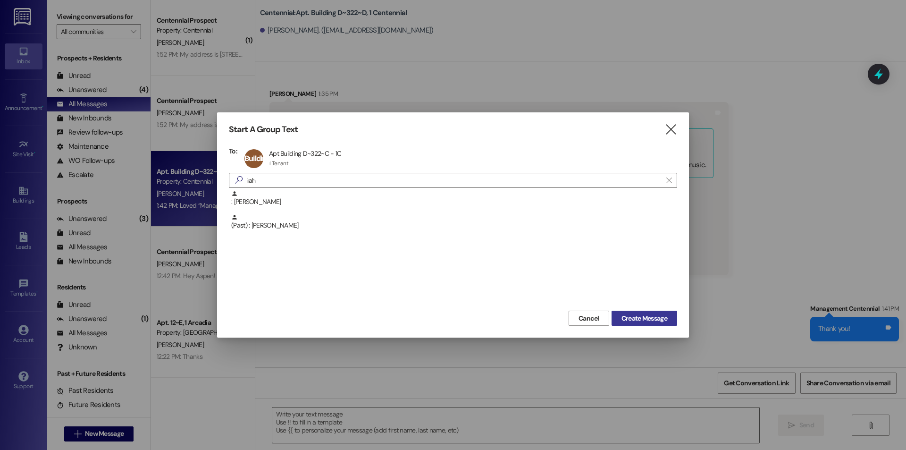
click at [650, 314] on span "Create Message" at bounding box center [644, 318] width 46 height 10
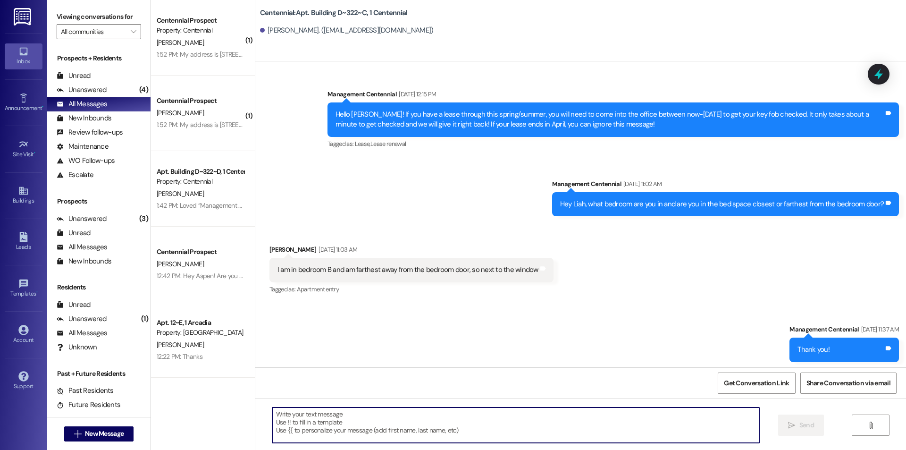
scroll to position [16609, 0]
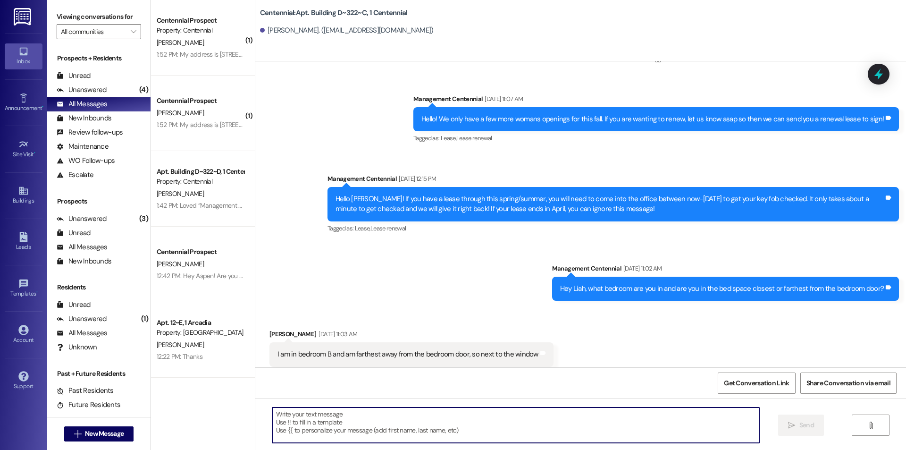
paste textarea "Hello Liah, maintenance was in your unit today and your room was substandard. P…"
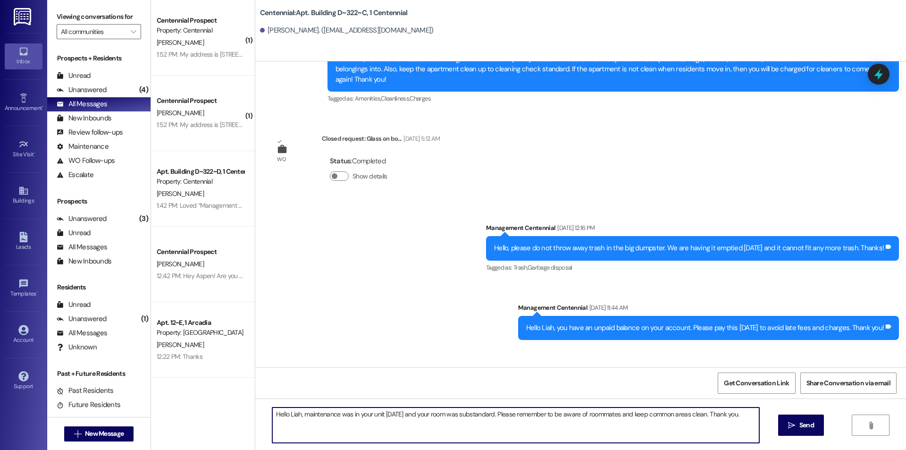
scroll to position [21336, 0]
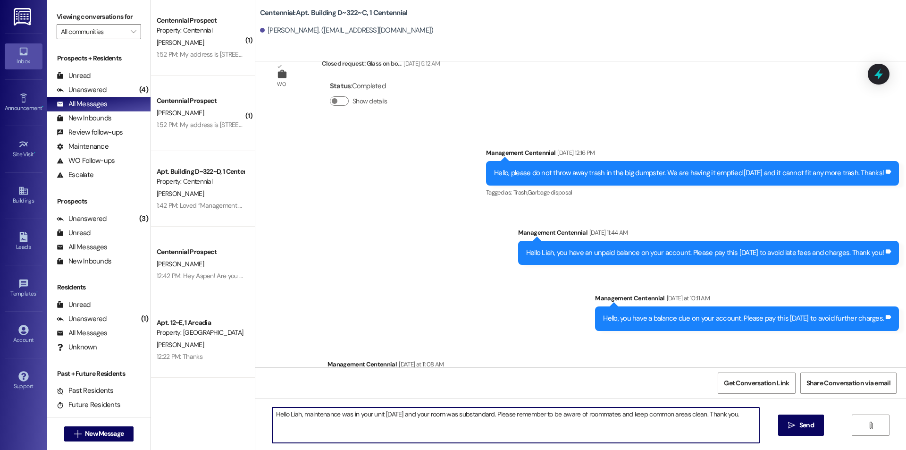
click at [407, 412] on textarea "Hello Liah, maintenance was in your unit today and your room was substandard. P…" at bounding box center [515, 424] width 487 height 35
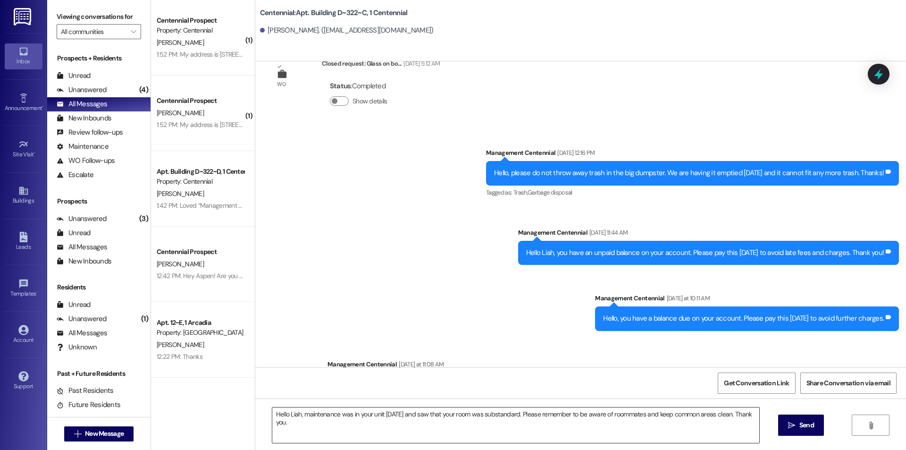
click at [471, 419] on textarea "Hello Liah, maintenance was in your unit today and saw that your room was subst…" at bounding box center [515, 424] width 487 height 35
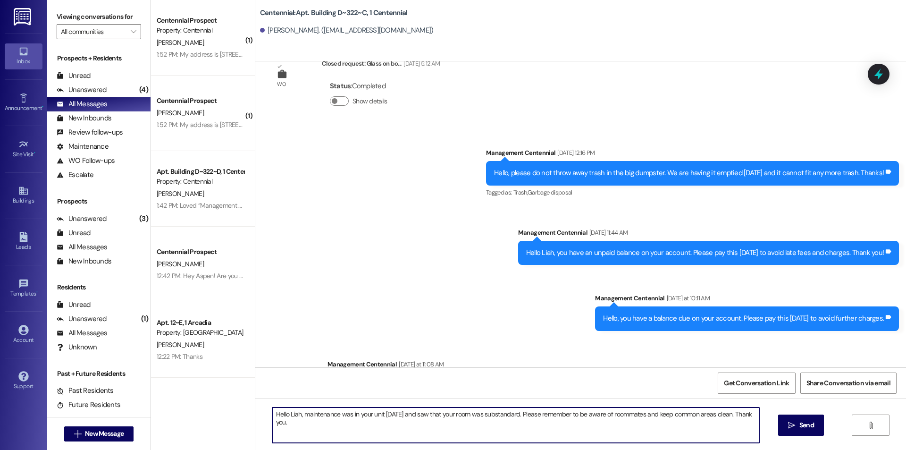
click at [458, 424] on textarea "Hello Liah, maintenance was in your unit today and saw that your room was subst…" at bounding box center [515, 424] width 487 height 35
click at [393, 414] on textarea "Hello Liah, maintenance was in your unit today and saw that your room was subst…" at bounding box center [515, 424] width 487 height 35
click at [303, 423] on textarea "Hello Liah, maintenance was in your unit recently and saw that your room was su…" at bounding box center [515, 424] width 487 height 35
click at [515, 415] on textarea "Hello Liah, maintenance was in your unit recently and saw that your room was su…" at bounding box center [515, 424] width 487 height 35
click at [429, 426] on textarea "Hello Liah, maintenance was in your unit recently and saw that your room was su…" at bounding box center [515, 424] width 487 height 35
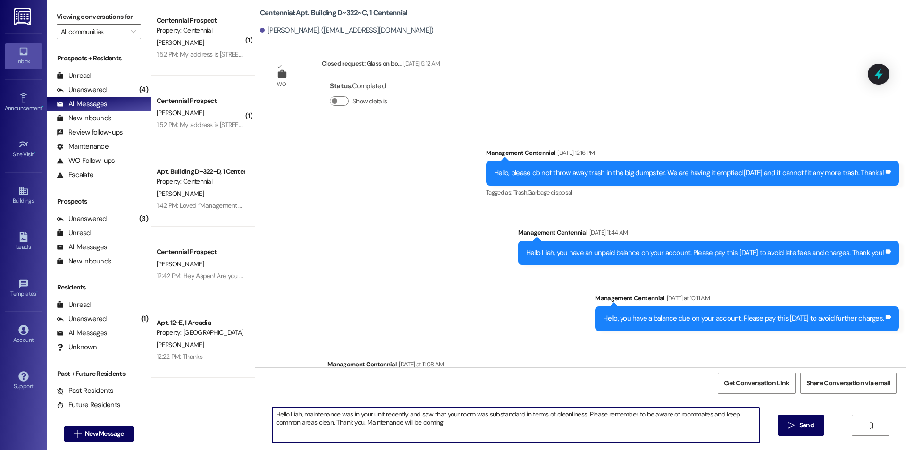
click at [455, 426] on textarea "Hello Liah, maintenance was in your unit recently and saw that your room was su…" at bounding box center [515, 424] width 487 height 35
drag, startPoint x: 359, startPoint y: 422, endPoint x: 329, endPoint y: 425, distance: 30.3
click at [329, 425] on textarea "Hello Liah, maintenance was in your unit recently and saw that your room was su…" at bounding box center [515, 424] width 487 height 35
click at [551, 421] on textarea "Hello Liah, maintenance was in your unit recently and saw that your room was su…" at bounding box center [515, 424] width 487 height 35
paste textarea "Thank you."
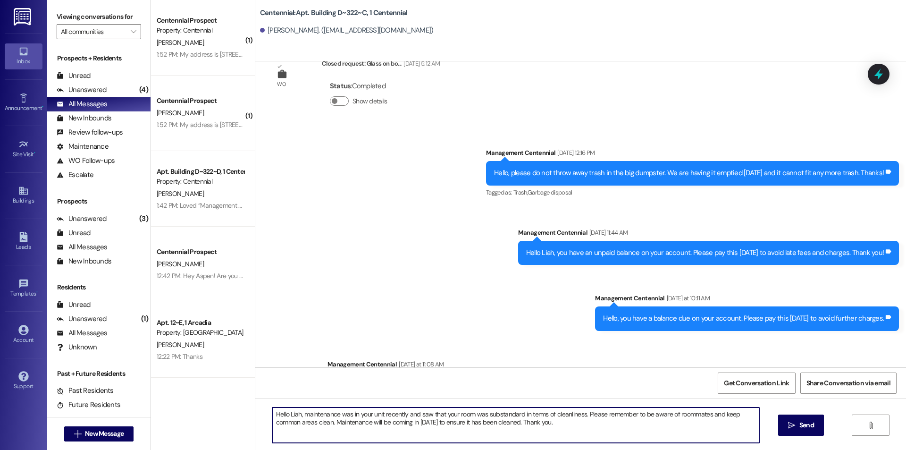
click at [327, 423] on textarea "Hello Liah, maintenance was in your unit recently and saw that your room was su…" at bounding box center [515, 424] width 487 height 35
click at [409, 422] on textarea "Hello Liah, maintenance was in your unit recently and saw that your room was su…" at bounding box center [515, 424] width 487 height 35
drag, startPoint x: 597, startPoint y: 420, endPoint x: 581, endPoint y: 427, distance: 16.9
click at [596, 421] on textarea "Hello Liah, maintenance was in your unit recently and saw that your room was su…" at bounding box center [515, 424] width 487 height 35
click at [581, 425] on textarea "Hello Liah, maintenance was in your unit recently and saw that your room was su…" at bounding box center [515, 424] width 487 height 35
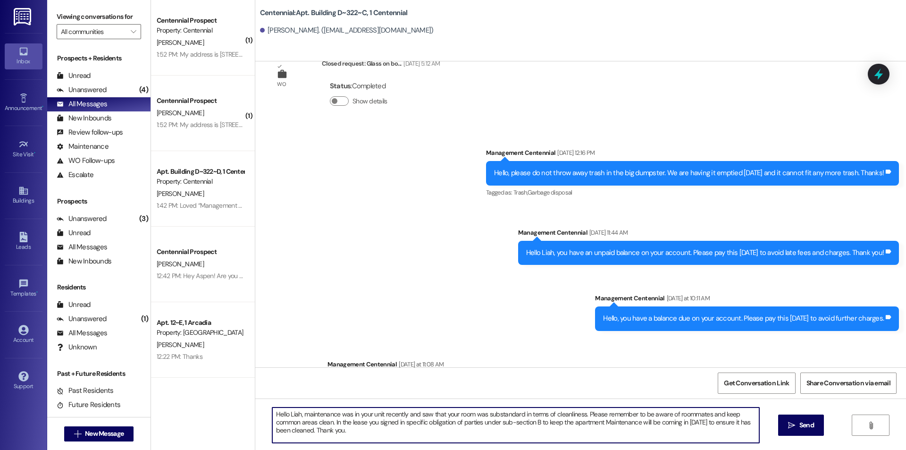
click at [598, 422] on textarea "Hello Liah, maintenance was in your unit recently and saw that your room was su…" at bounding box center [515, 424] width 487 height 35
click at [644, 422] on textarea "Hello Liah, maintenance was in your unit recently and saw that your room was su…" at bounding box center [515, 424] width 487 height 35
click at [535, 424] on textarea "Hello Liah, maintenance was in your unit recently and saw that your room was su…" at bounding box center [515, 424] width 487 height 35
click at [394, 424] on textarea "Hello Liah, maintenance was in your unit recently and saw that your room was su…" at bounding box center [515, 424] width 487 height 35
click at [542, 424] on textarea "Hello Liah, maintenance was in your unit recently and saw that your room was su…" at bounding box center [515, 424] width 487 height 35
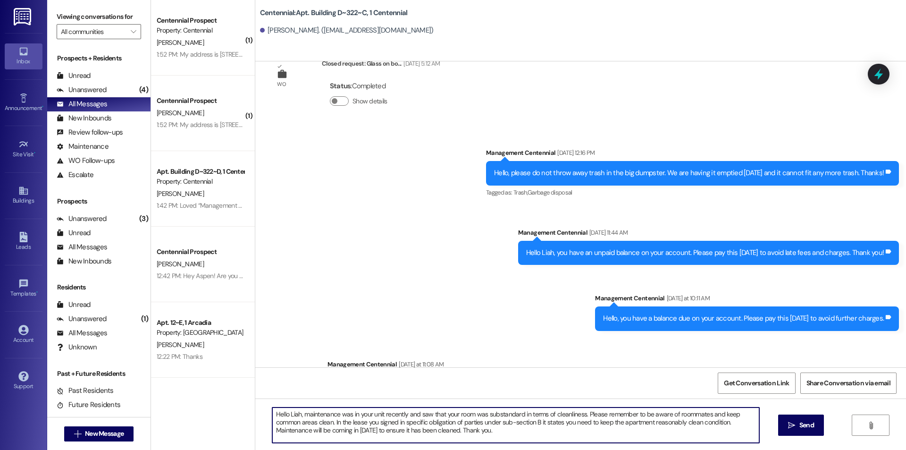
click at [644, 424] on textarea "Hello Liah, maintenance was in your unit recently and saw that your room was su…" at bounding box center [515, 424] width 487 height 35
click at [646, 424] on textarea "Hello Liah, maintenance was in your unit recently and saw that your room was su…" at bounding box center [515, 424] width 487 height 35
click at [647, 425] on textarea "Hello Liah, maintenance was in your unit recently and saw that your room was su…" at bounding box center [515, 424] width 487 height 35
click at [504, 430] on textarea "Hello Liah, maintenance was in your unit recently and saw that your room was su…" at bounding box center [515, 424] width 487 height 35
click at [654, 422] on textarea "Hello Liah, maintenance was in your unit recently and saw that your room was su…" at bounding box center [515, 424] width 487 height 35
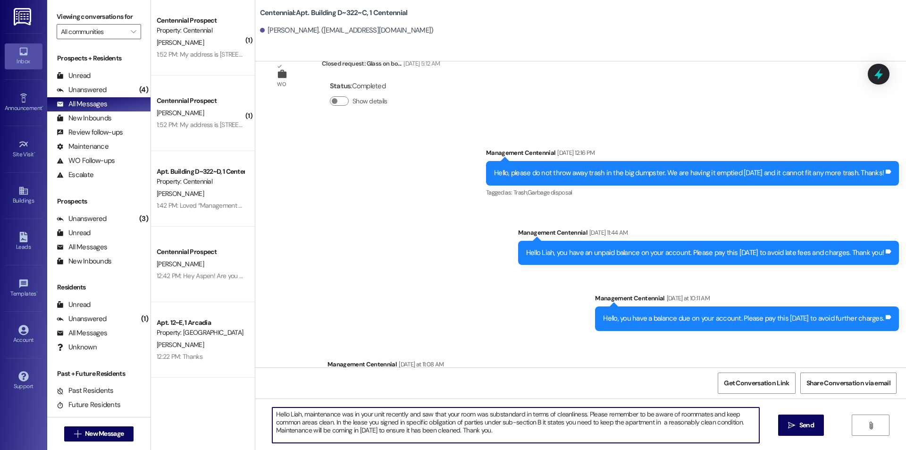
click at [657, 426] on textarea "Hello Liah, maintenance was in your unit recently and saw that your room was su…" at bounding box center [515, 424] width 487 height 35
click at [528, 433] on textarea "Hello Liah, maintenance was in your unit recently and saw that your room was su…" at bounding box center [515, 424] width 487 height 35
click at [345, 433] on textarea "Hello Liah, maintenance was in your unit recently and saw that your room was su…" at bounding box center [515, 424] width 487 height 35
click at [350, 432] on textarea "Hello Liah, maintenance was in your unit recently and saw that your room was su…" at bounding box center [515, 424] width 487 height 35
click at [730, 413] on textarea "Hello Liah, maintenance was in your unit recently and saw that your room was su…" at bounding box center [515, 424] width 487 height 35
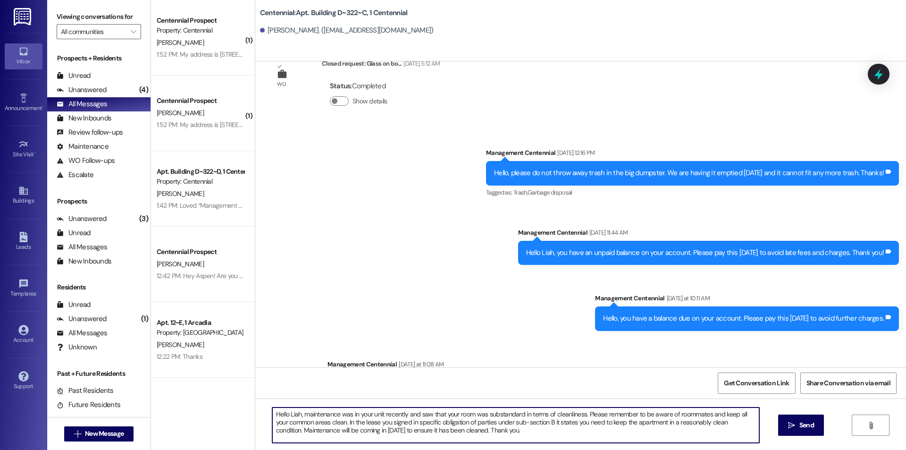
click at [272, 421] on textarea "Hello Liah, maintenance was in your unit recently and saw that your room was su…" at bounding box center [515, 424] width 487 height 35
type textarea "Hello Liah, maintenance was in your unit recently and saw that your room was su…"
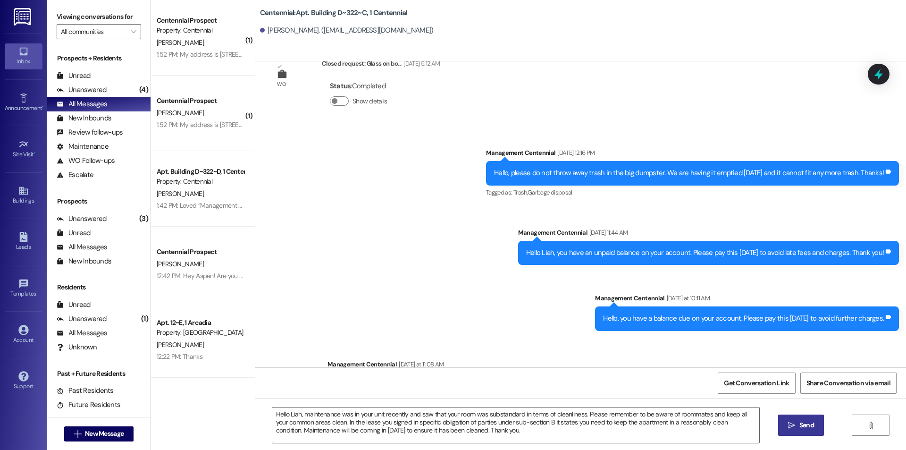
click at [793, 430] on span " Send" at bounding box center [801, 425] width 30 height 10
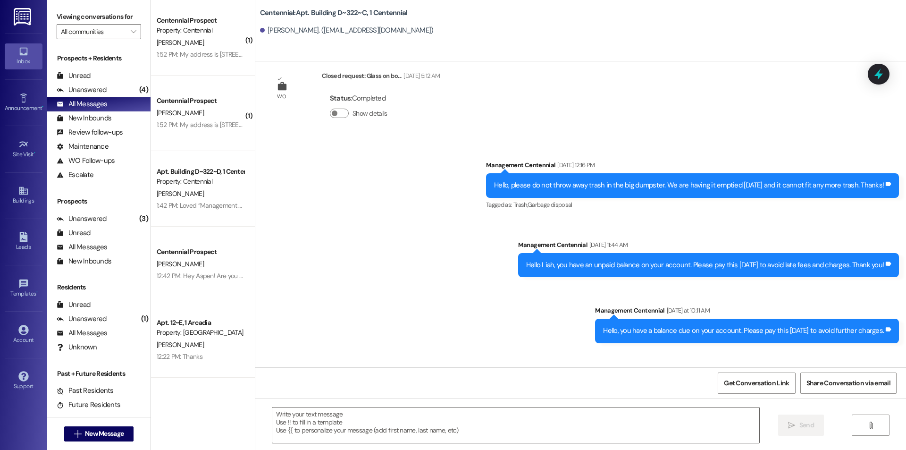
scroll to position [21422, 0]
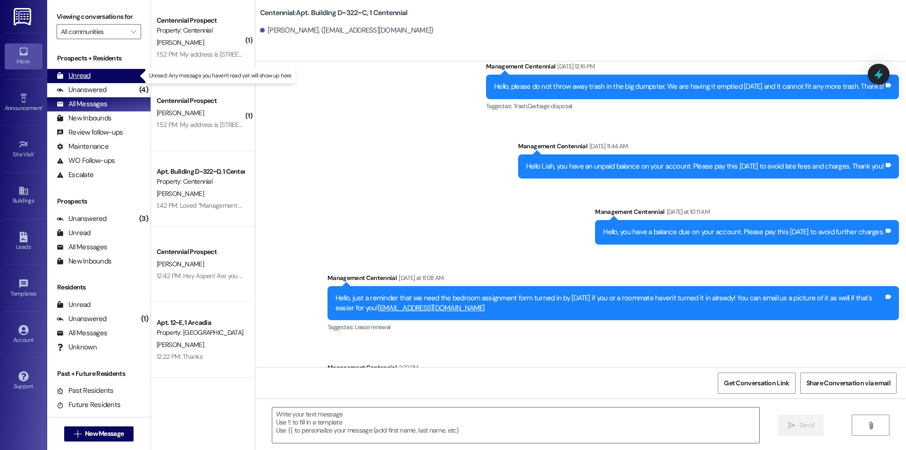
click at [60, 71] on div "Unread" at bounding box center [74, 76] width 34 height 10
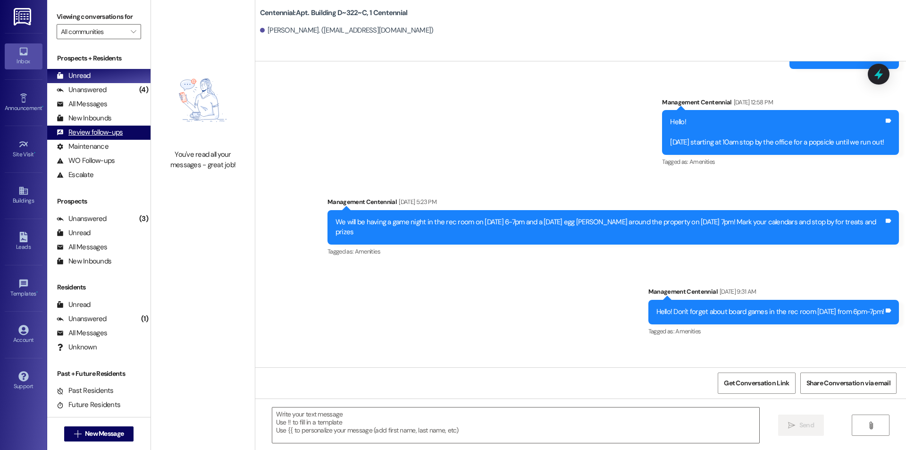
scroll to position [17741, 0]
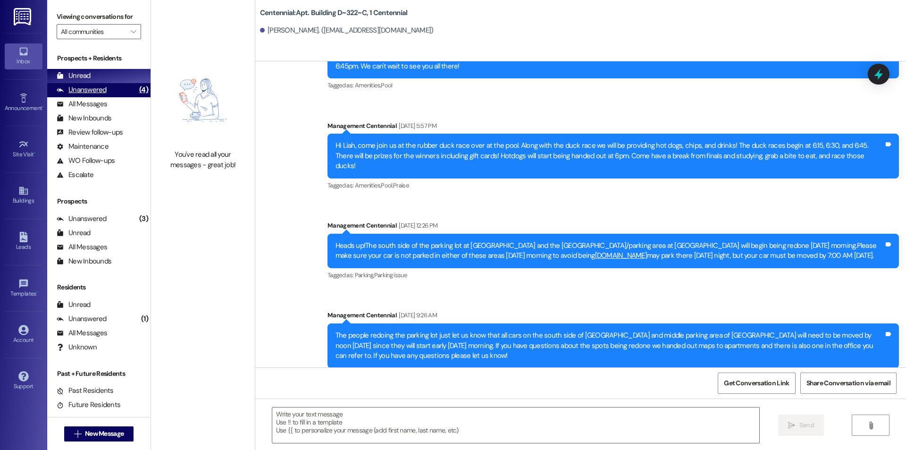
click at [92, 90] on div "Unanswered" at bounding box center [82, 90] width 50 height 10
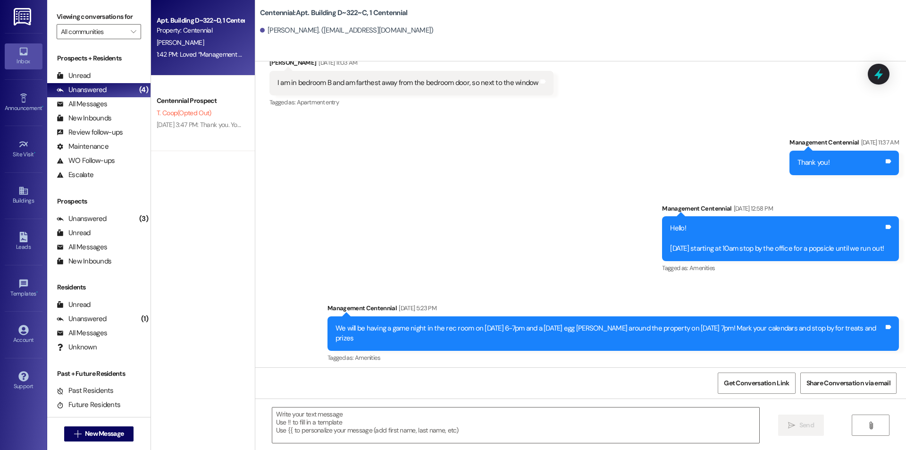
scroll to position [16609, 0]
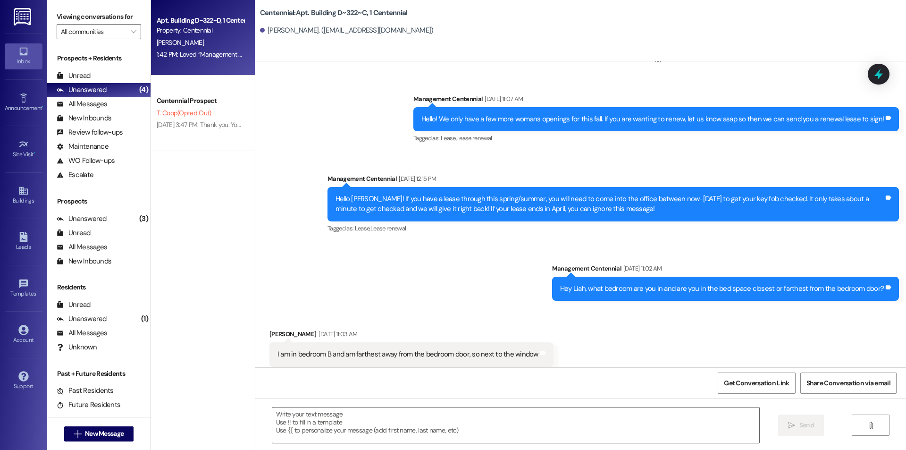
click at [198, 60] on div "1:42 PM: Loved “Management Centennial (Centennial): Thank you!” 1:42 PM: Loved …" at bounding box center [200, 55] width 89 height 12
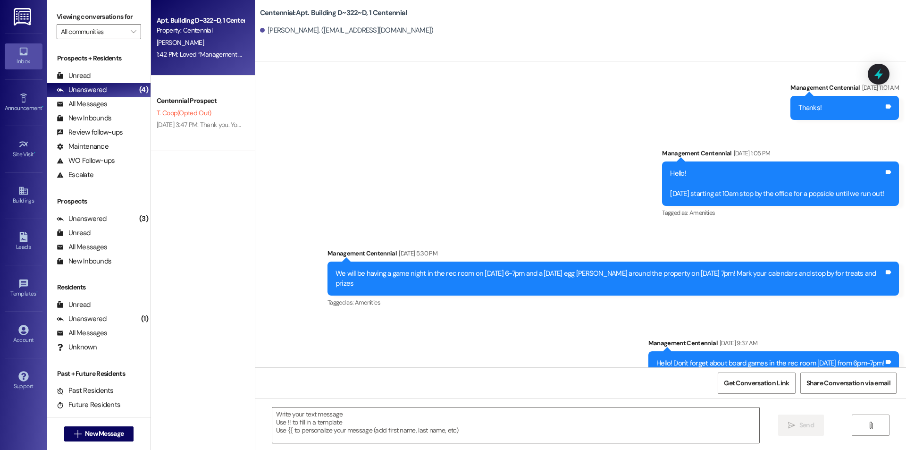
scroll to position [22185, 0]
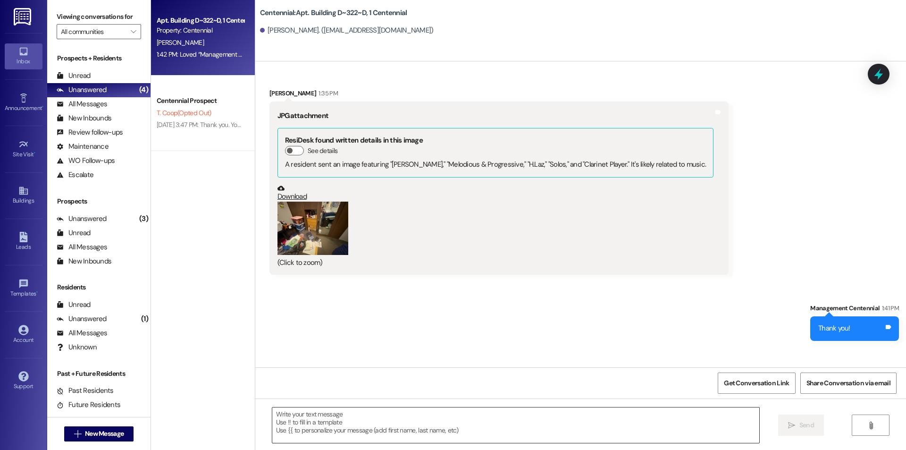
click at [441, 416] on textarea at bounding box center [515, 424] width 487 height 35
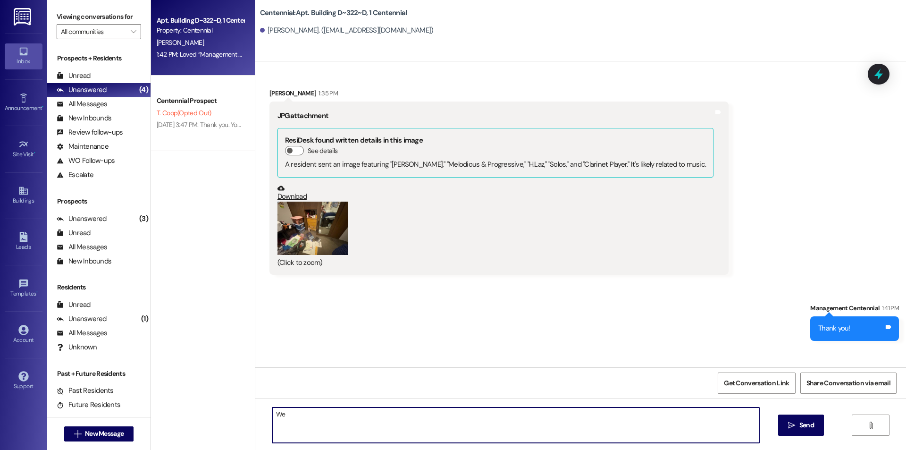
type textarea "W"
click at [471, 402] on div " Send " at bounding box center [580, 433] width 650 height 71
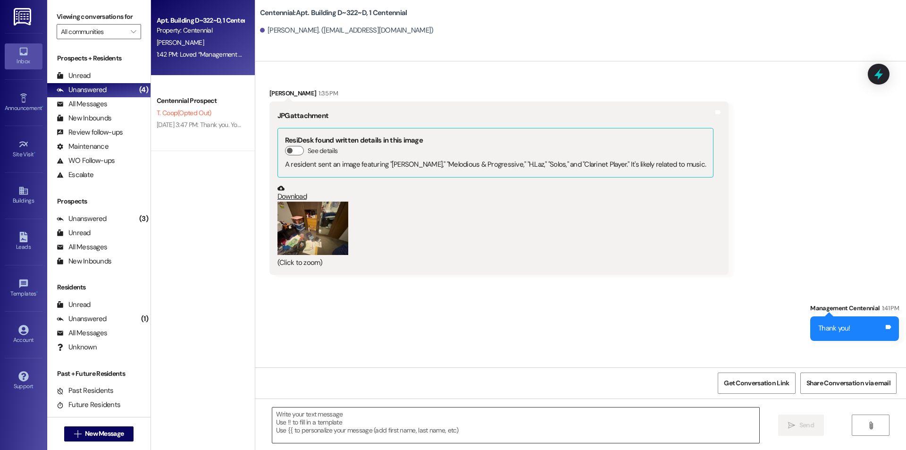
click at [467, 413] on textarea at bounding box center [515, 424] width 487 height 35
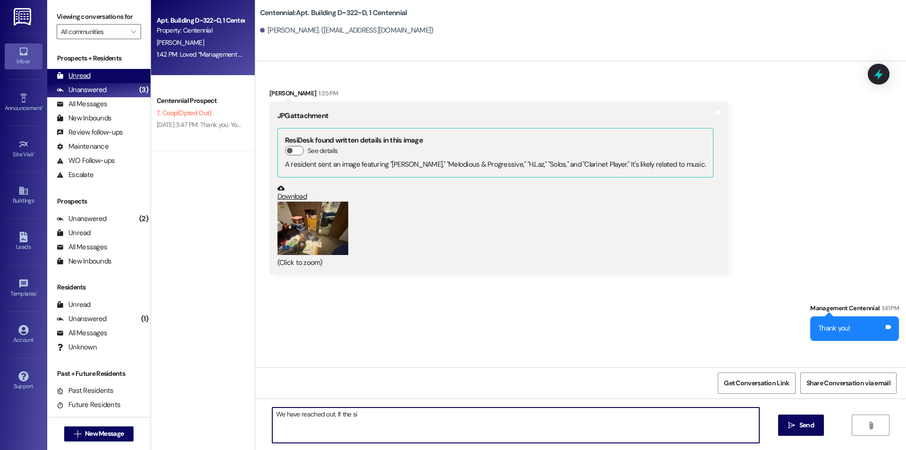
type textarea "We have reached out. If the si"
click at [75, 71] on div "Unread" at bounding box center [74, 76] width 34 height 10
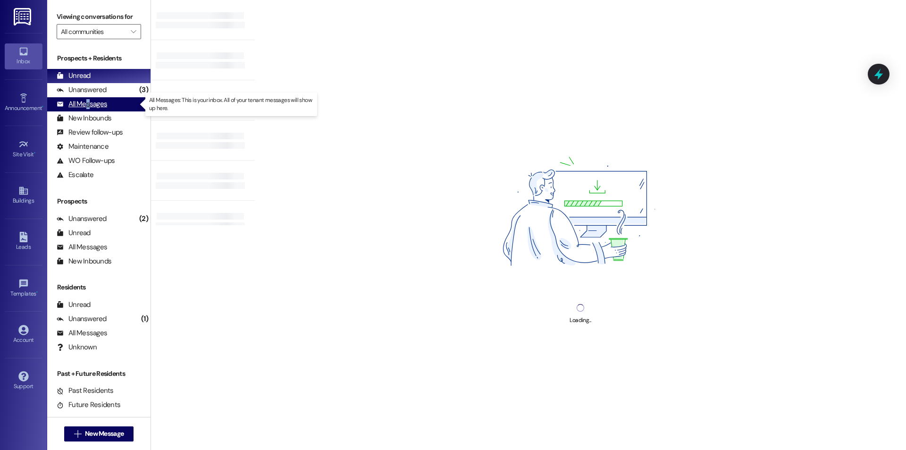
click at [88, 103] on div "All Messages" at bounding box center [82, 104] width 50 height 10
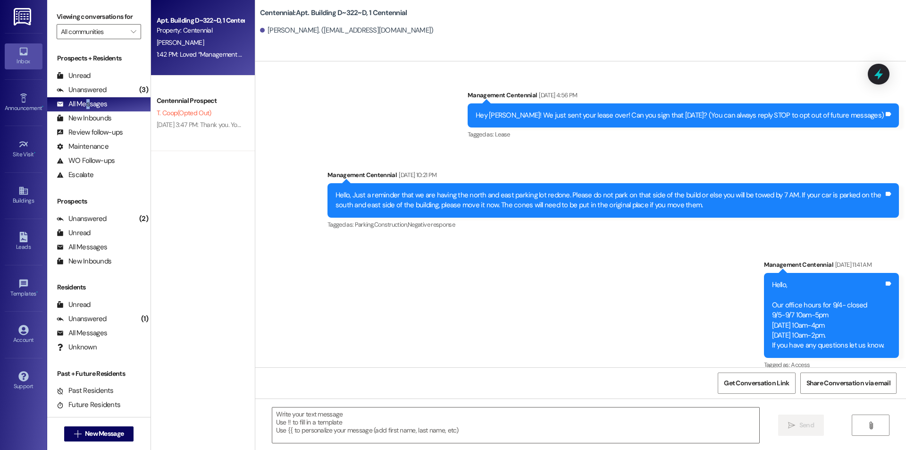
scroll to position [22185, 0]
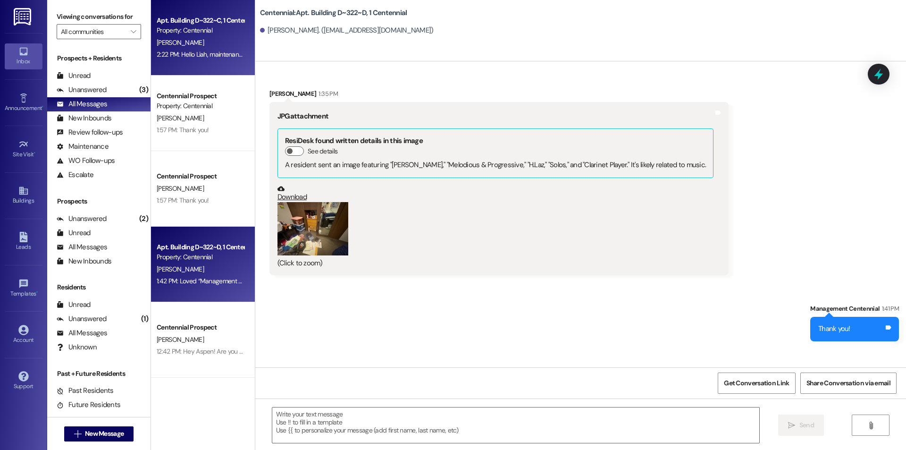
click at [192, 45] on div "L. Meredith" at bounding box center [200, 43] width 89 height 12
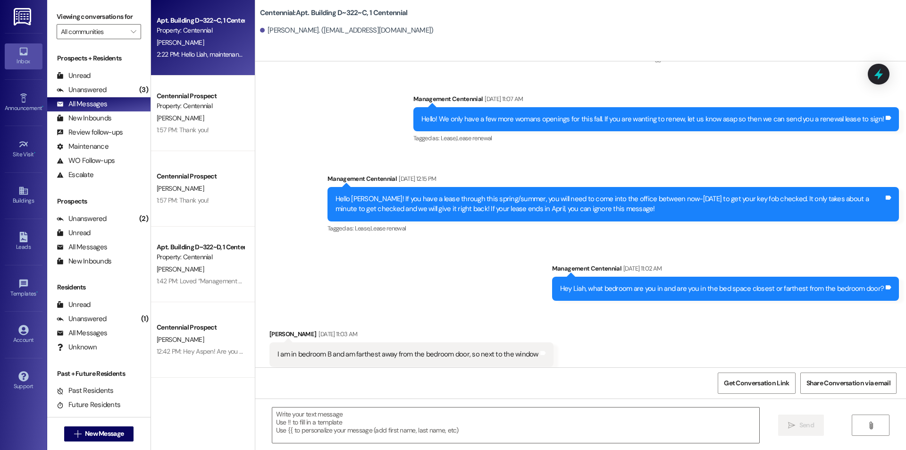
scroll to position [17364, 0]
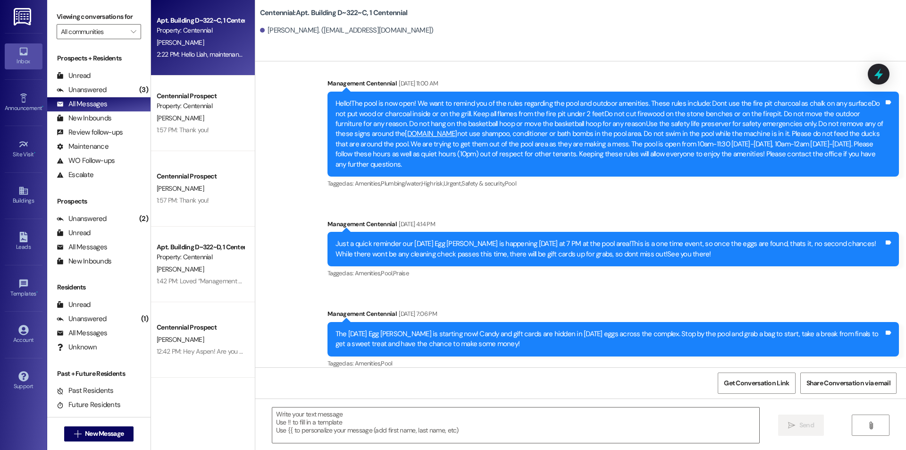
drag, startPoint x: 593, startPoint y: 269, endPoint x: 546, endPoint y: 260, distance: 48.5
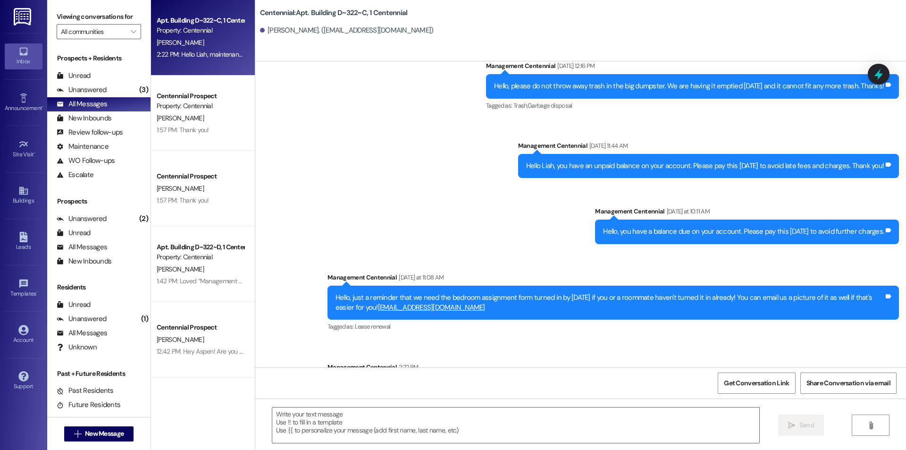
scroll to position [21436, 0]
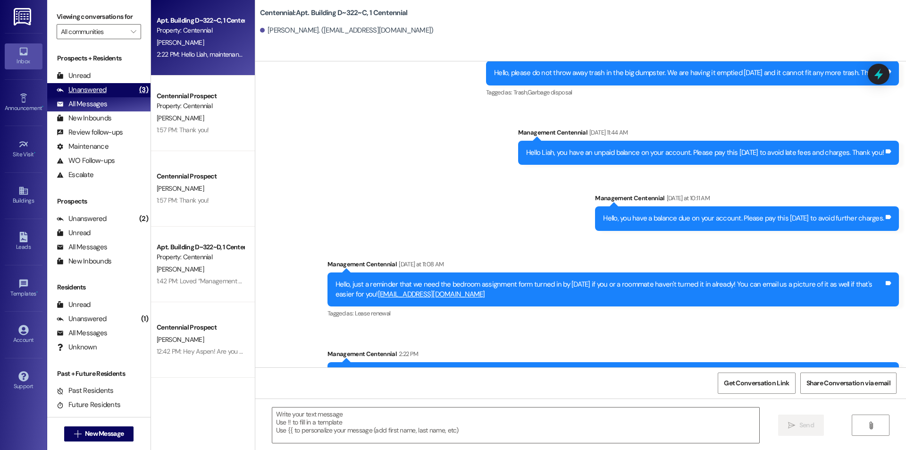
click at [76, 88] on div "Unanswered" at bounding box center [82, 90] width 50 height 10
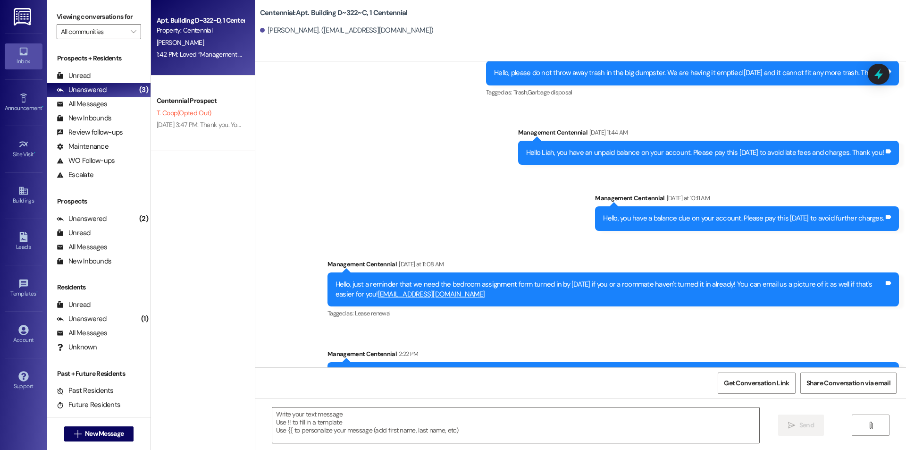
click at [214, 52] on div "1:42 PM: Loved “Management Centennial (Centennial): Thank you!” 1:42 PM: Loved …" at bounding box center [247, 54] width 180 height 8
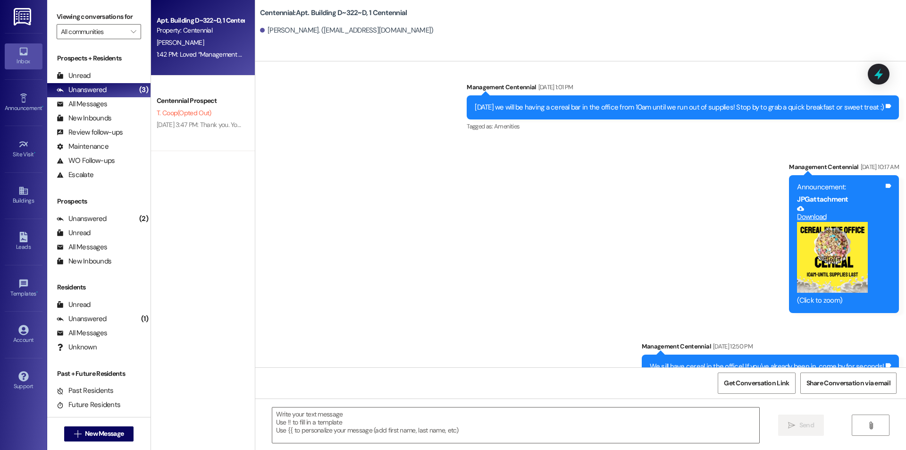
scroll to position [15308, 0]
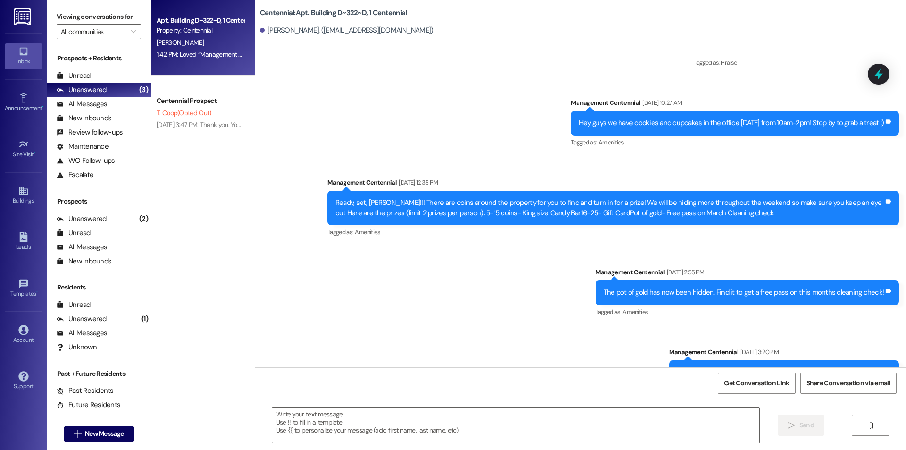
click at [166, 54] on div "1:42 PM: Loved “Management Centennial (Centennial): Thank you!” 1:42 PM: Loved …" at bounding box center [247, 54] width 180 height 8
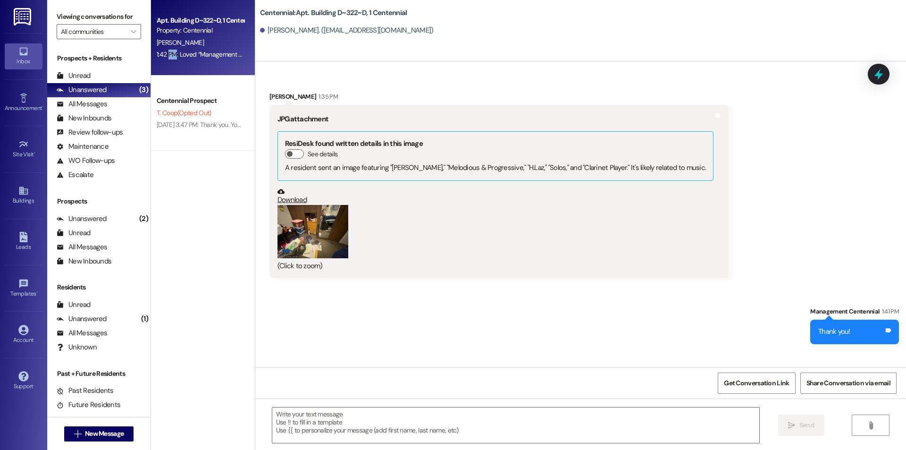
scroll to position [22185, 0]
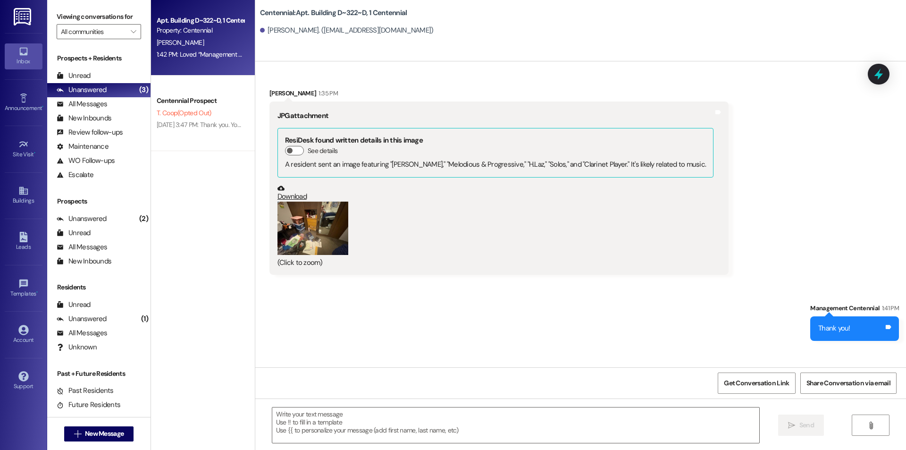
click at [417, 445] on div " Send " at bounding box center [580, 433] width 650 height 71
click at [423, 428] on textarea at bounding box center [515, 424] width 487 height 35
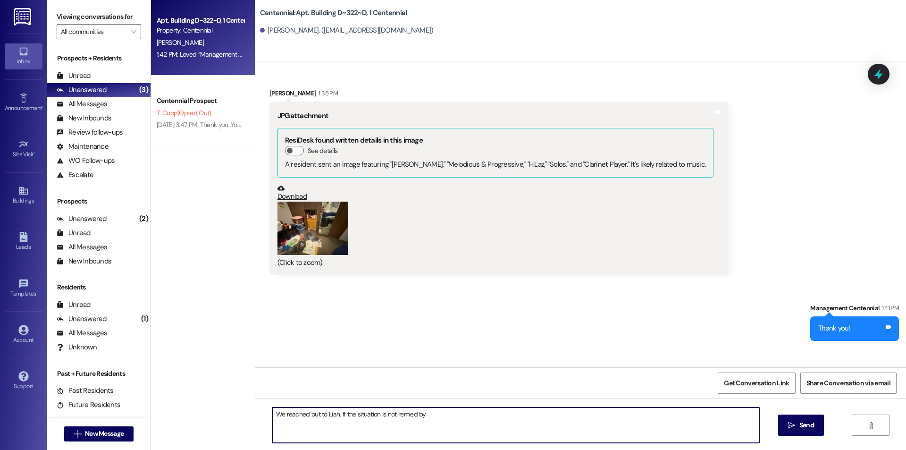
drag, startPoint x: 404, startPoint y: 416, endPoint x: 615, endPoint y: 351, distance: 220.7
click at [618, 348] on div "Received via SMS Hailey Couch 1:42 PM Loved “Management Centennial (Centennial)…" at bounding box center [580, 388] width 650 height 80
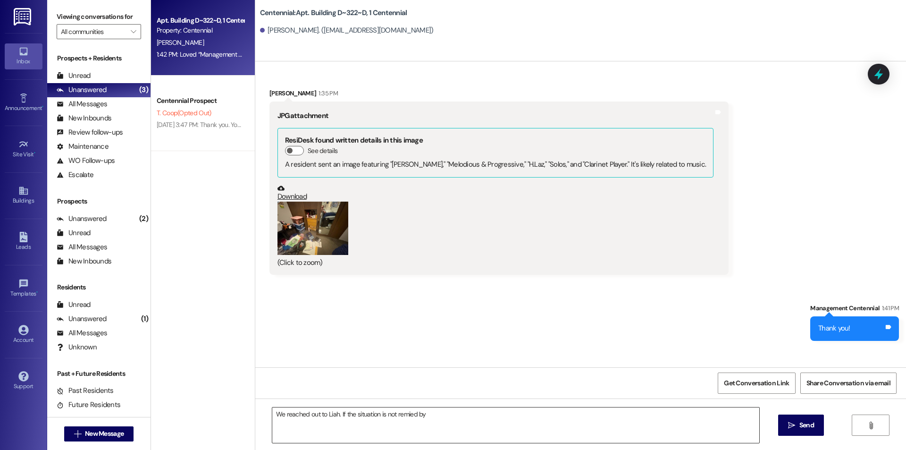
click at [418, 418] on textarea "We reached out to Liah. If the situation is not remied by" at bounding box center [515, 424] width 487 height 35
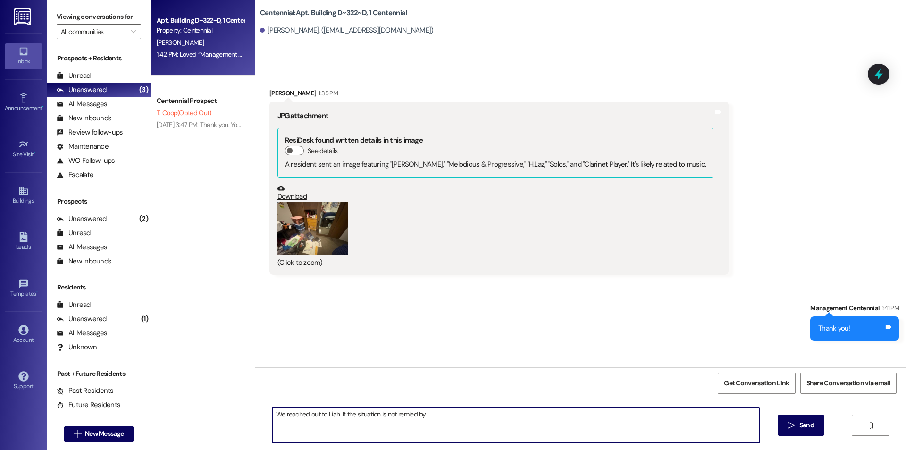
click at [405, 415] on textarea "We reached out to Liah. If the situation is not remied by" at bounding box center [515, 424] width 487 height 35
click at [464, 420] on textarea "We reached out to Liah. If the situation is not remedied by" at bounding box center [515, 424] width 487 height 35
click at [342, 413] on textarea "We reached out to Liah. If the situation is not remedied by Mo" at bounding box center [515, 424] width 487 height 35
click at [379, 416] on textarea "We reached out to Liah. The situation is not remedied by Mo" at bounding box center [515, 424] width 487 height 35
click at [454, 411] on textarea "We reached out to Liah. The situation should be remedied by Mo" at bounding box center [515, 424] width 487 height 35
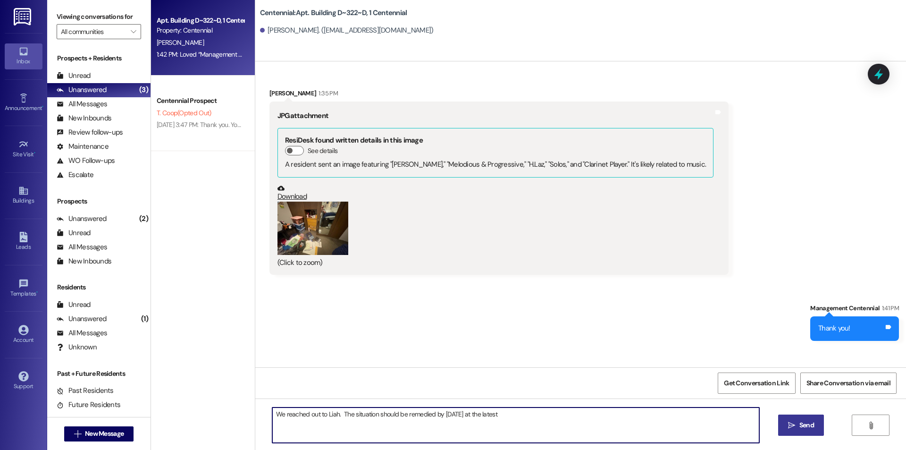
type textarea "We reached out to Liah. The situation should be remedied by Monday at the latest"
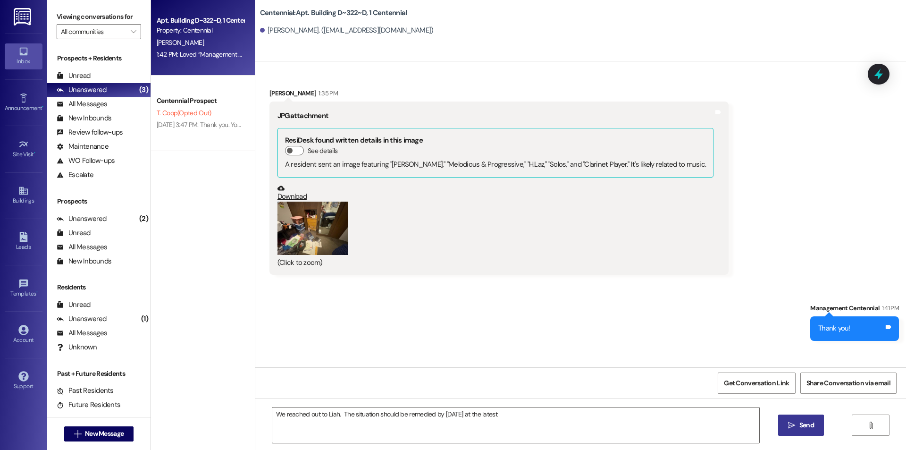
click at [811, 424] on span "Send" at bounding box center [806, 425] width 15 height 10
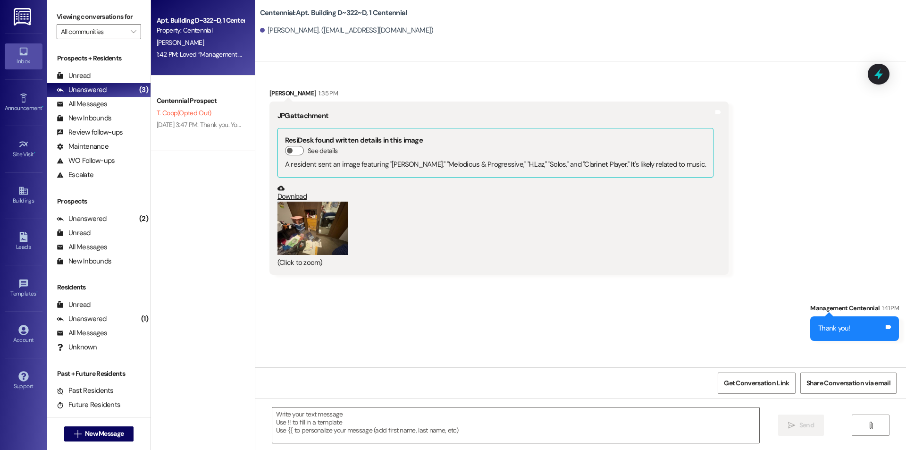
scroll to position [22185, 0]
click at [79, 69] on div "Unread (0)" at bounding box center [98, 76] width 103 height 14
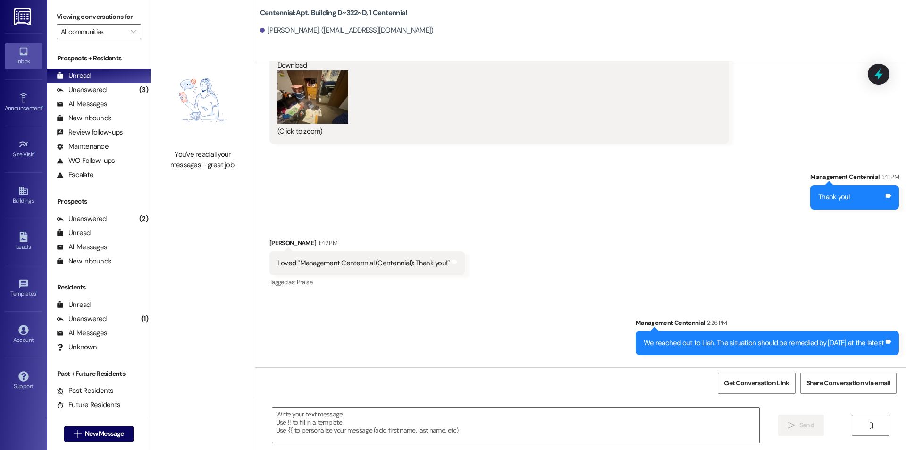
scroll to position [22317, 0]
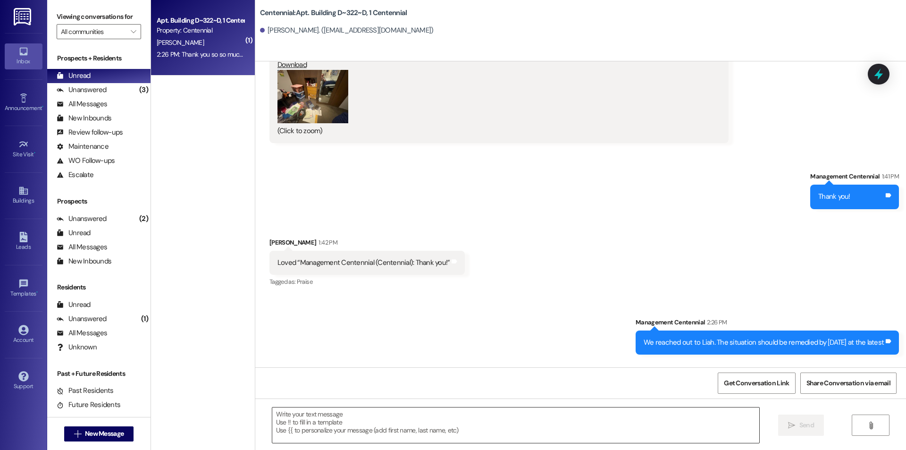
click at [483, 424] on textarea at bounding box center [515, 424] width 487 height 35
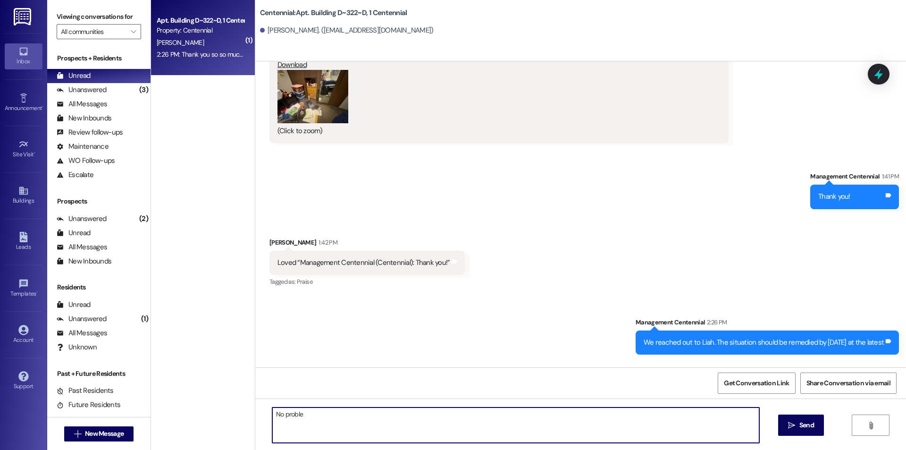
type textarea "No problem"
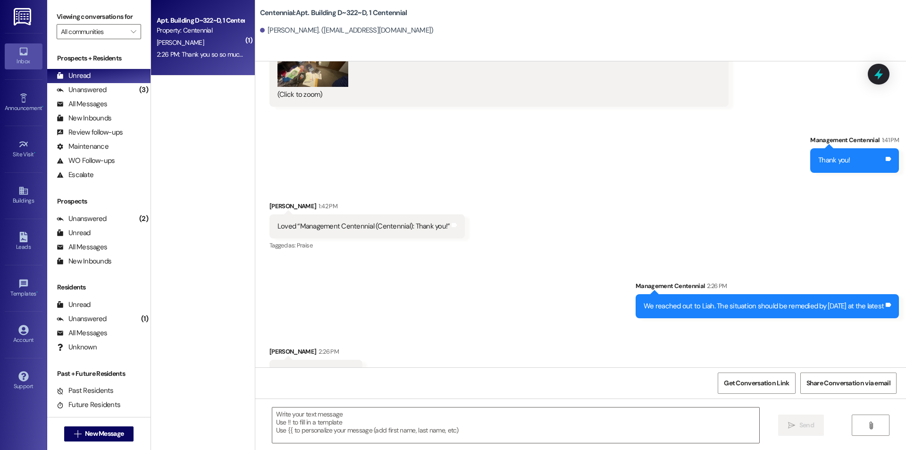
scroll to position [22382, 0]
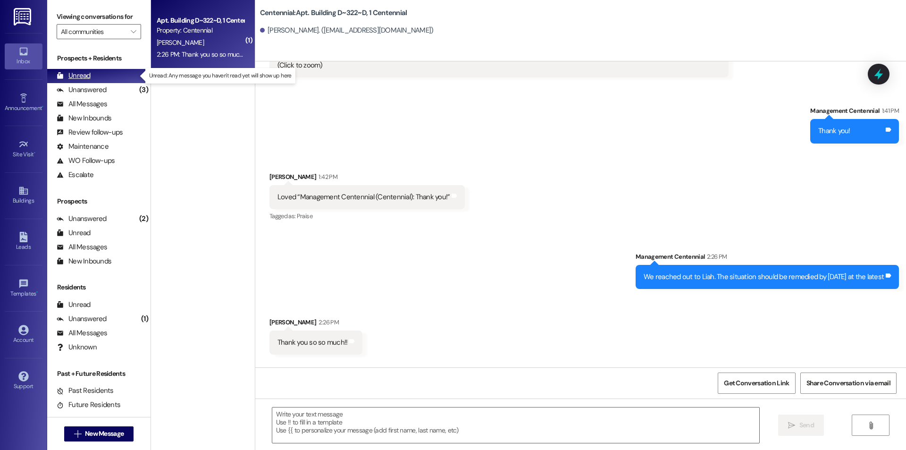
click at [88, 76] on div "Unread" at bounding box center [74, 76] width 34 height 10
click at [177, 66] on div "Apt. Building D~322~D, 1 Centennial Property: Centennial H. Couch 2:26 PM: Than…" at bounding box center [203, 37] width 104 height 75
click at [207, 58] on div "2:26 PM: Thank you so so much!! 2:26 PM: Thank you so so much!!" at bounding box center [201, 54] width 89 height 8
click at [206, 56] on div "2:26 PM: Thank you so so much!! 2:26 PM: Thank you so so much!!" at bounding box center [201, 54] width 89 height 8
drag, startPoint x: 198, startPoint y: 135, endPoint x: 195, endPoint y: 145, distance: 10.6
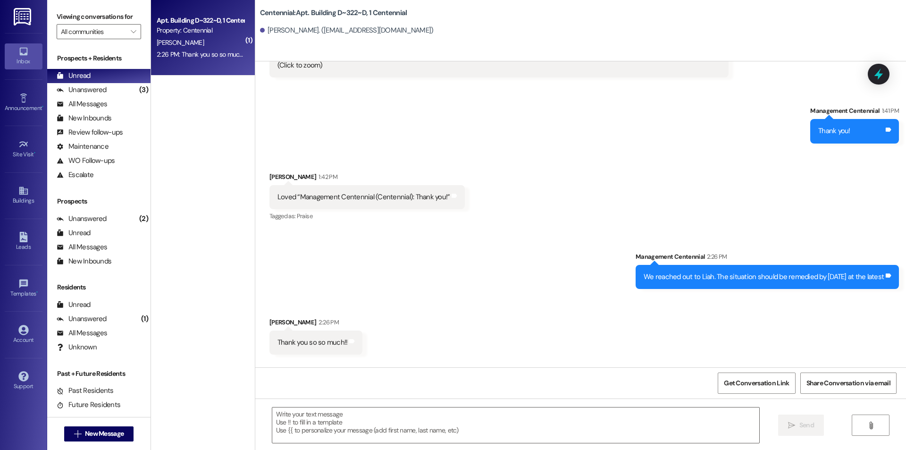
click at [195, 145] on div "( 1 ) Apt. Building D~322~D, 1 Centennial Property: Centennial H. Couch 2:26 PM…" at bounding box center [203, 191] width 104 height 383
click at [97, 95] on div "Unanswered (3)" at bounding box center [98, 90] width 103 height 14
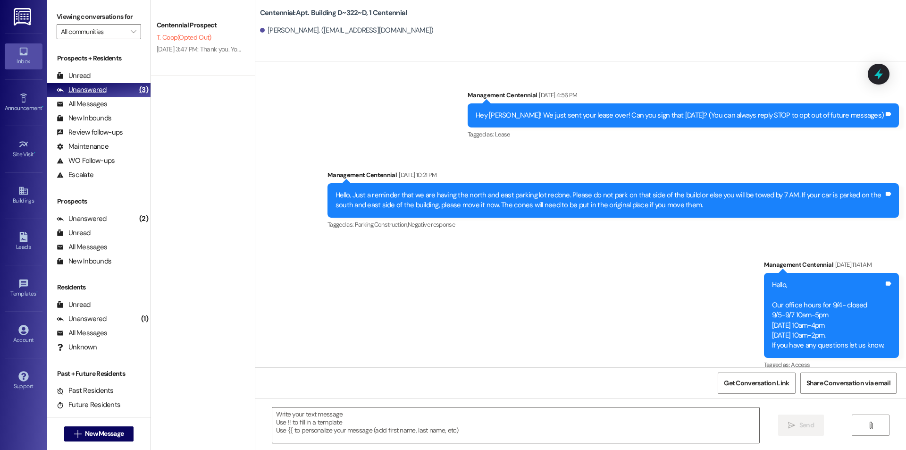
scroll to position [22330, 0]
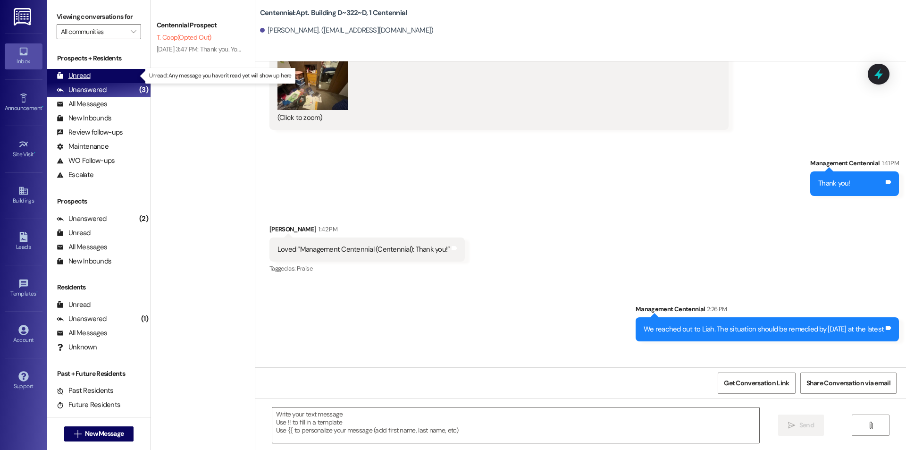
click at [107, 78] on div "Unread (0)" at bounding box center [98, 76] width 103 height 14
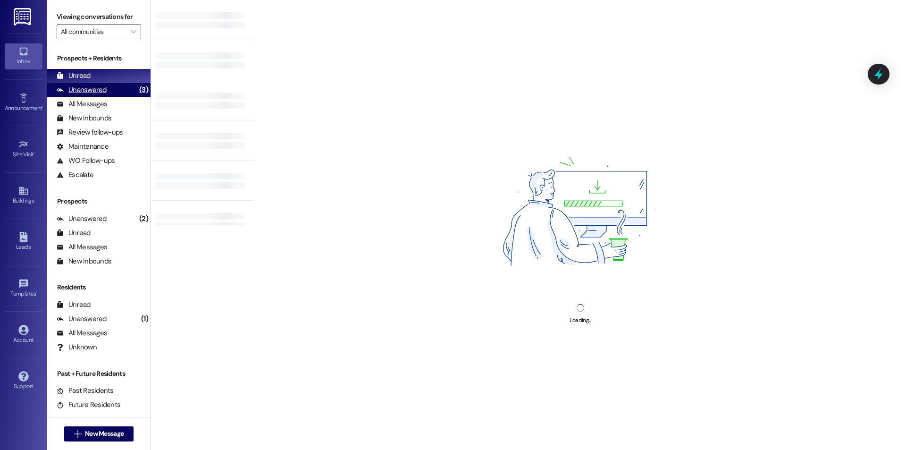
click at [101, 88] on div "Unanswered" at bounding box center [82, 90] width 50 height 10
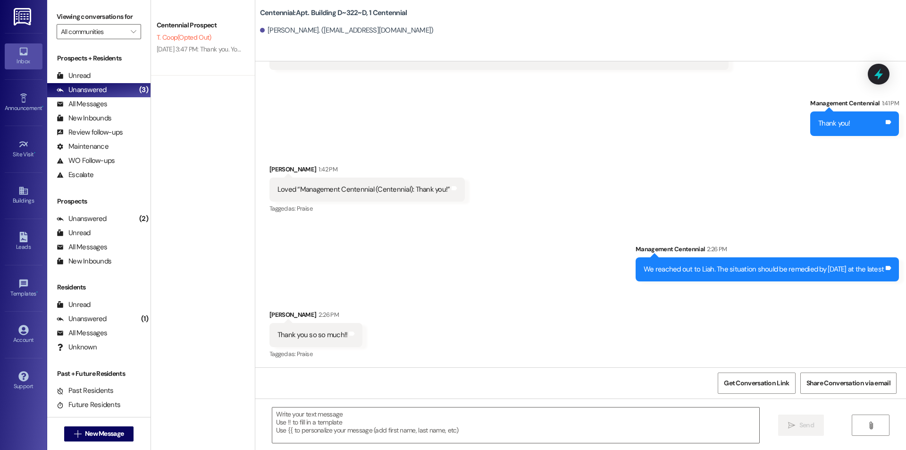
scroll to position [22396, 0]
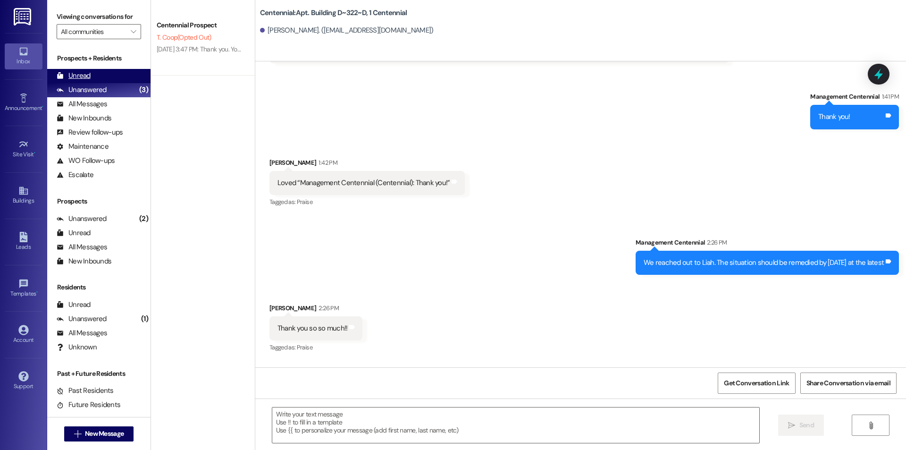
click at [86, 76] on div "Unread" at bounding box center [74, 76] width 34 height 10
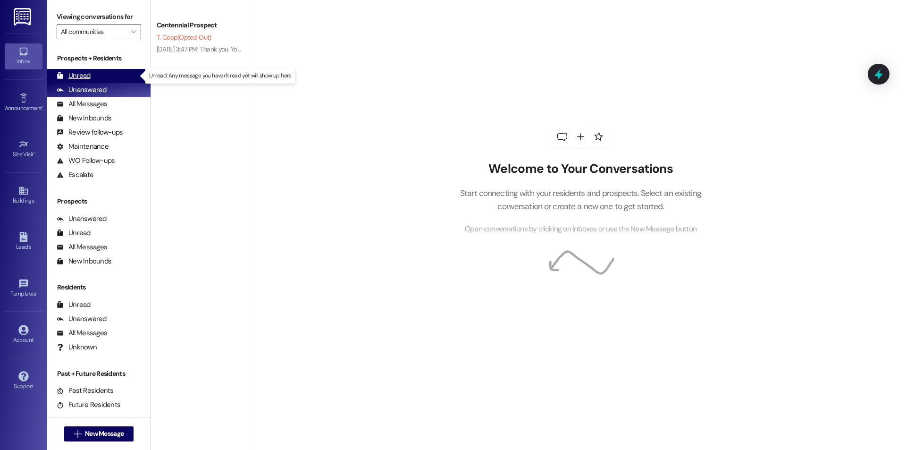
click at [84, 75] on div "Unread" at bounding box center [74, 76] width 34 height 10
